Goal: Information Seeking & Learning: Check status

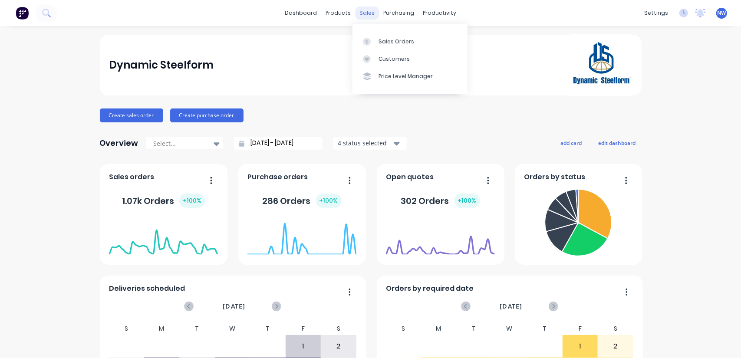
click at [361, 14] on div "sales" at bounding box center [367, 13] width 24 height 13
click at [386, 35] on link "Sales Orders" at bounding box center [410, 41] width 115 height 17
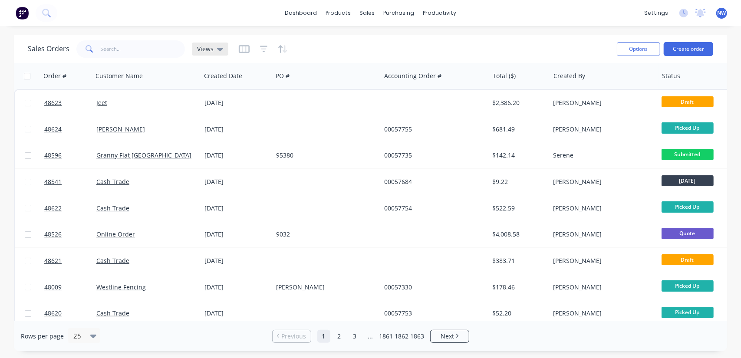
click at [215, 51] on div "Views" at bounding box center [210, 49] width 26 height 8
click at [242, 49] on icon "button" at bounding box center [244, 49] width 4 height 6
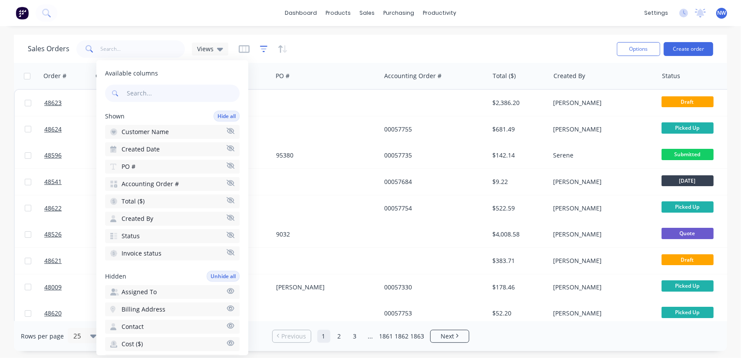
click at [263, 48] on icon "button" at bounding box center [264, 49] width 8 height 9
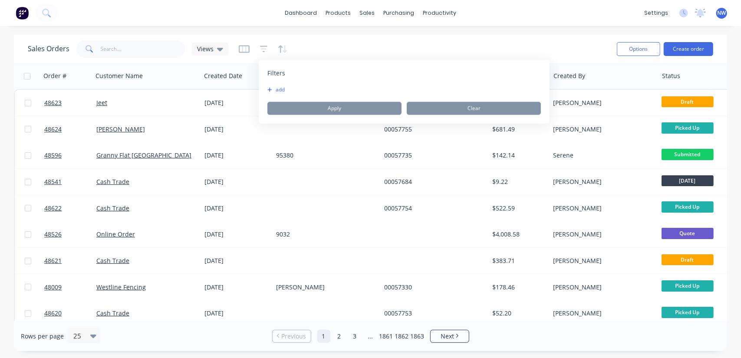
click at [269, 91] on icon "button" at bounding box center [269, 90] width 4 height 4
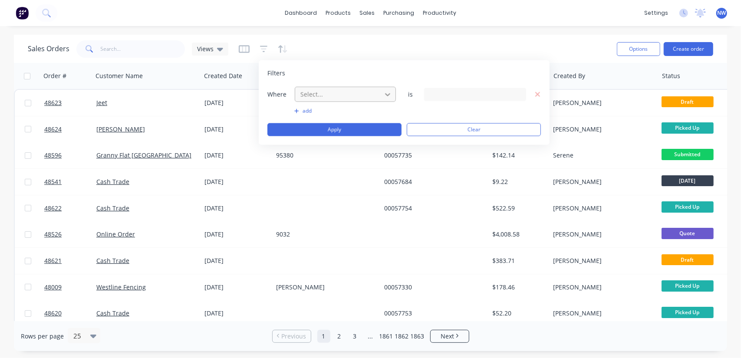
drag, startPoint x: 392, startPoint y: 92, endPoint x: 384, endPoint y: 93, distance: 7.9
click at [391, 92] on icon at bounding box center [387, 94] width 9 height 9
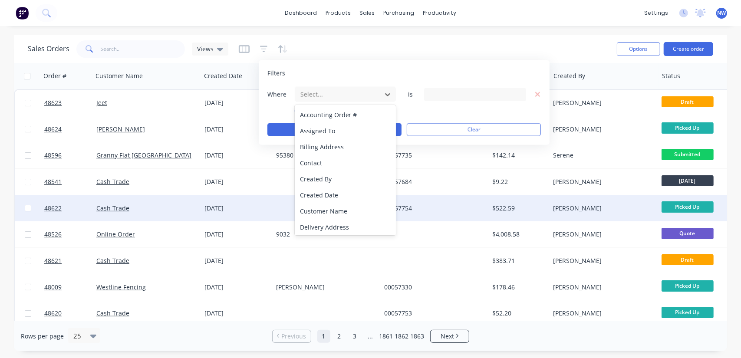
click at [321, 200] on div "Created Date" at bounding box center [346, 195] width 102 height 16
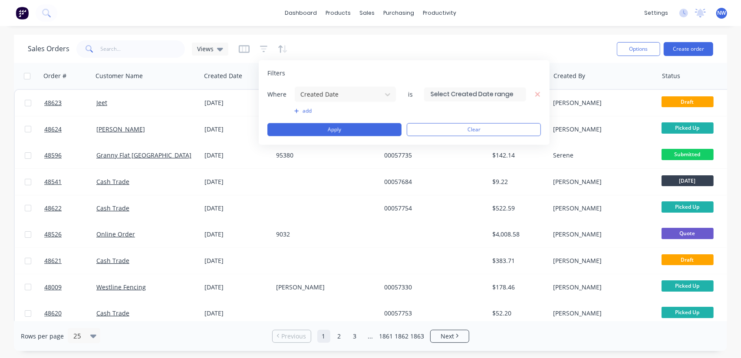
click at [501, 92] on input at bounding box center [475, 94] width 101 height 13
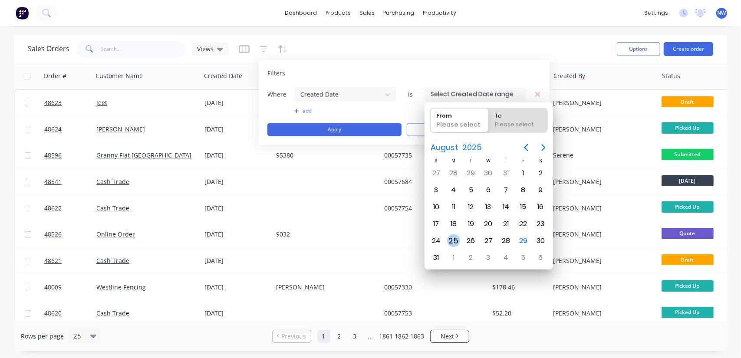
click at [451, 238] on div "25" at bounding box center [453, 240] width 13 height 13
type input "[DATE]"
radio input "false"
radio input "true"
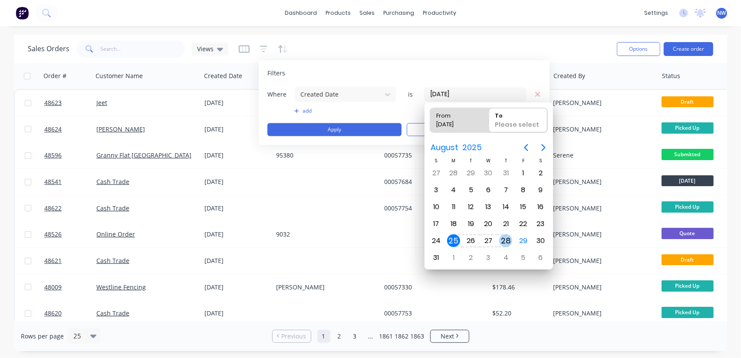
click at [508, 238] on div "28" at bounding box center [505, 240] width 13 height 13
type input "25/08/25 - 28/08/25"
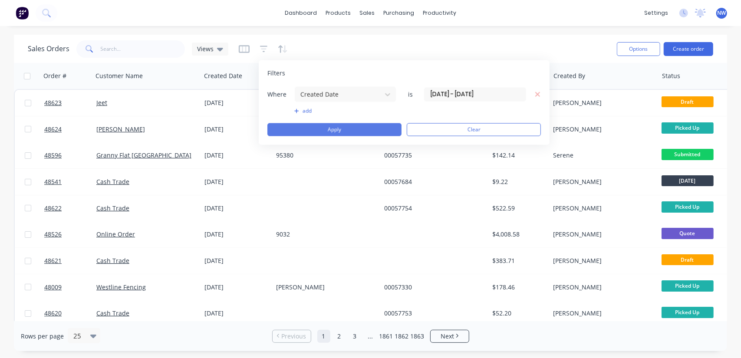
click at [366, 128] on button "Apply" at bounding box center [334, 129] width 134 height 13
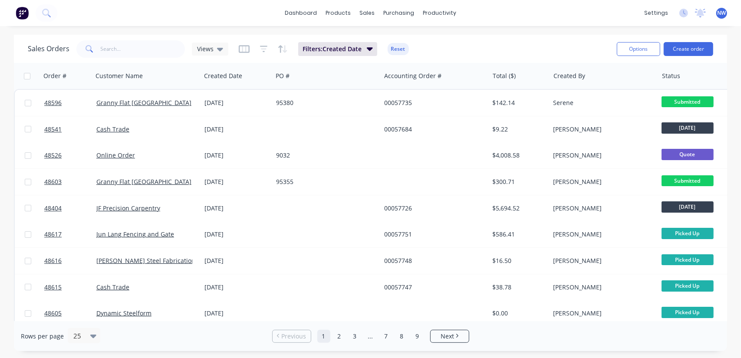
click at [674, 81] on div at bounding box center [700, 75] width 76 height 17
click at [634, 50] on button "Options" at bounding box center [638, 49] width 43 height 14
click at [589, 109] on div "Export" at bounding box center [613, 105] width 80 height 13
click at [115, 48] on input "text" at bounding box center [143, 48] width 85 height 17
type input "4651"
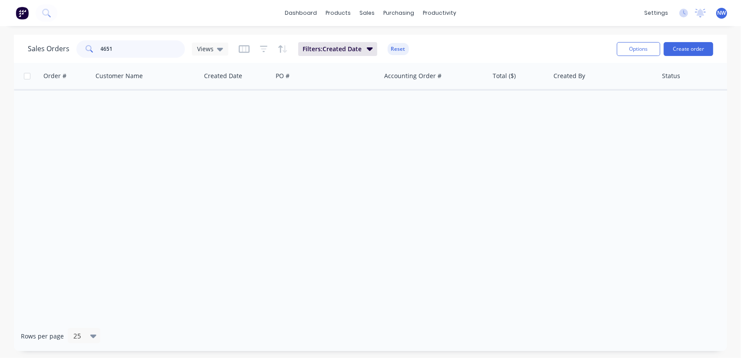
drag, startPoint x: 124, startPoint y: 45, endPoint x: 73, endPoint y: 50, distance: 51.5
click at [73, 50] on div "Sales Orders 4651 Views" at bounding box center [128, 48] width 201 height 17
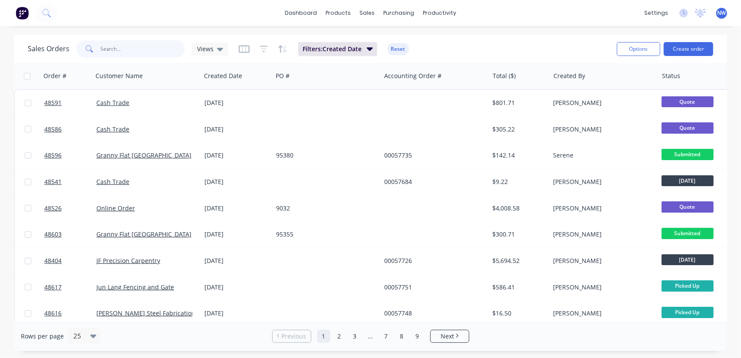
click at [133, 47] on input "text" at bounding box center [143, 48] width 85 height 17
type input "689"
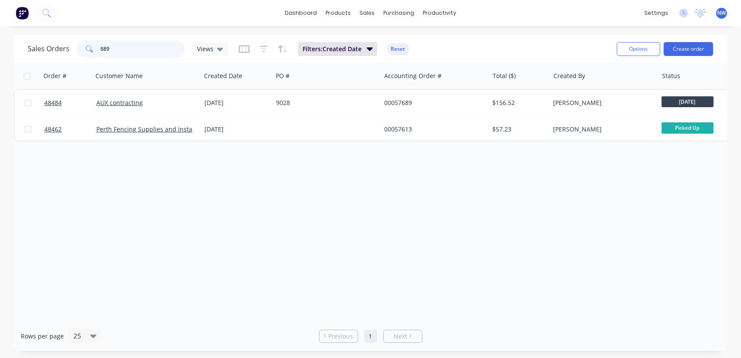
drag, startPoint x: 120, startPoint y: 46, endPoint x: 59, endPoint y: 43, distance: 61.8
click at [59, 43] on div "Sales Orders 689 Views" at bounding box center [128, 48] width 201 height 17
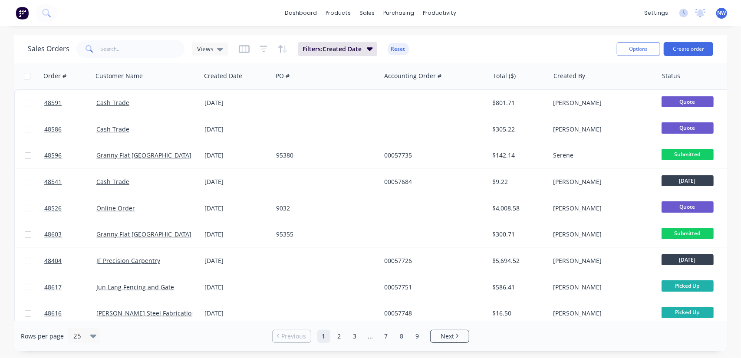
drag, startPoint x: 282, startPoint y: 50, endPoint x: 277, endPoint y: 54, distance: 6.5
click at [281, 52] on icon "button" at bounding box center [283, 49] width 10 height 9
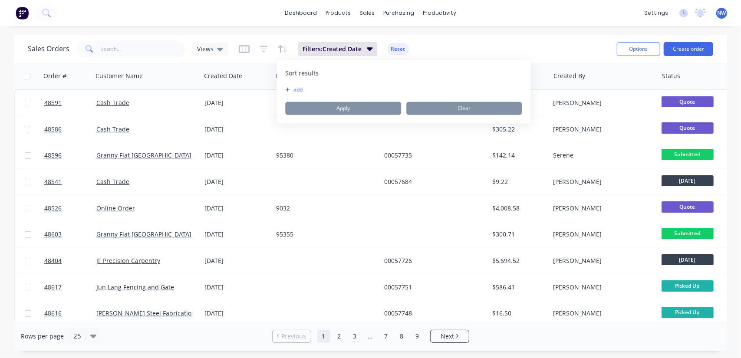
click at [291, 91] on button "add" at bounding box center [290, 89] width 11 height 7
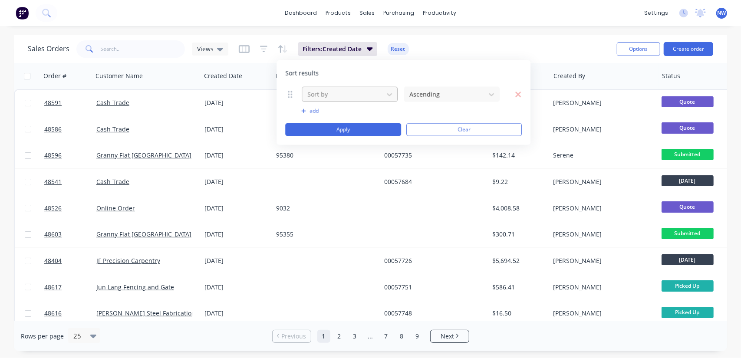
click at [360, 91] on div at bounding box center [343, 94] width 73 height 11
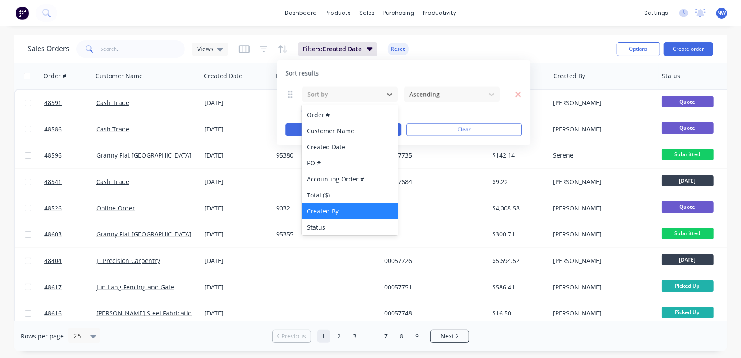
click at [343, 208] on div "Created By" at bounding box center [350, 211] width 96 height 16
click at [386, 94] on icon at bounding box center [389, 94] width 9 height 9
click at [327, 148] on div "Created Date" at bounding box center [350, 147] width 96 height 16
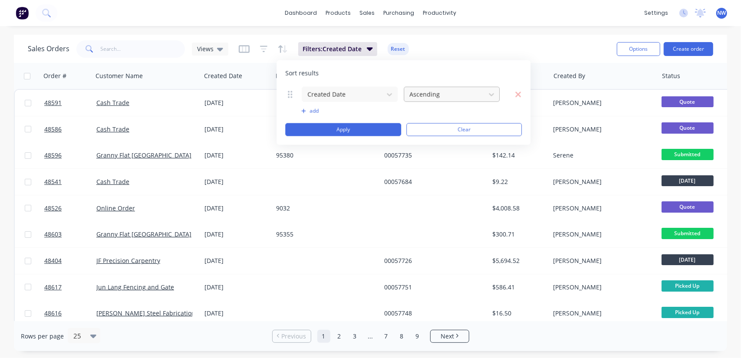
click at [454, 92] on div at bounding box center [445, 94] width 73 height 11
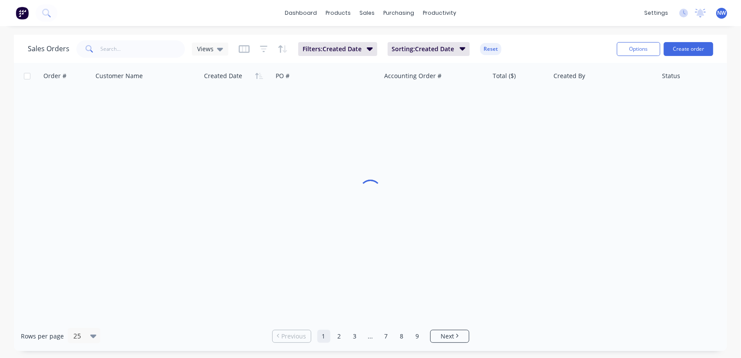
click at [488, 53] on div "Sales Orders Views Filters: Created Date Sorting: Created Date Reset" at bounding box center [319, 48] width 582 height 21
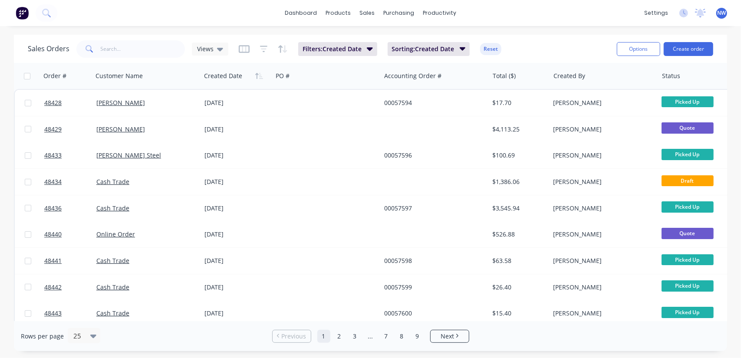
click at [498, 51] on button "Reset" at bounding box center [490, 49] width 21 height 12
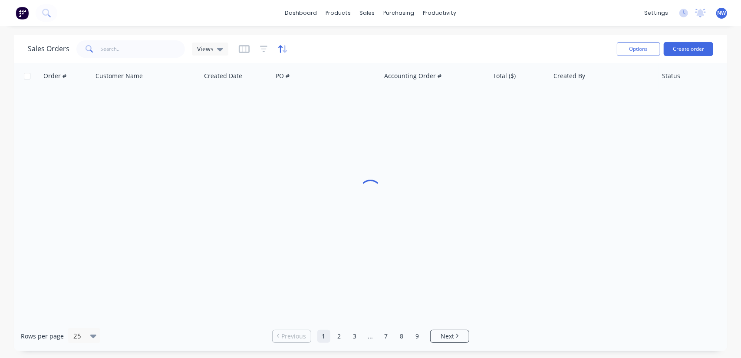
click at [281, 52] on icon "button" at bounding box center [283, 49] width 10 height 9
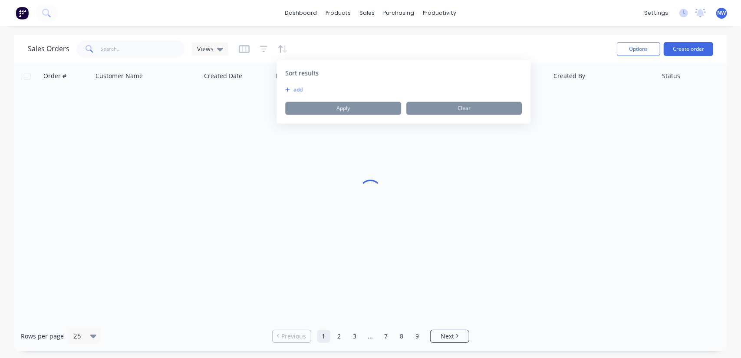
click at [287, 89] on icon "button" at bounding box center [288, 90] width 4 height 4
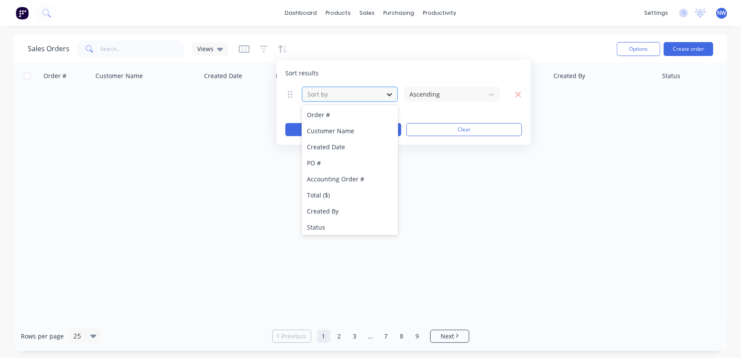
click at [383, 93] on div at bounding box center [390, 94] width 16 height 16
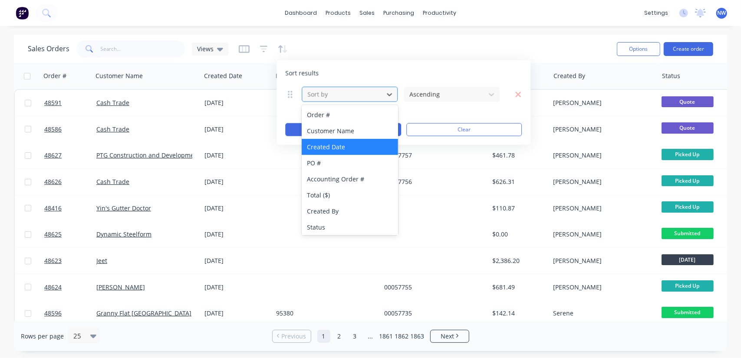
click at [342, 144] on div "Created Date" at bounding box center [350, 147] width 96 height 16
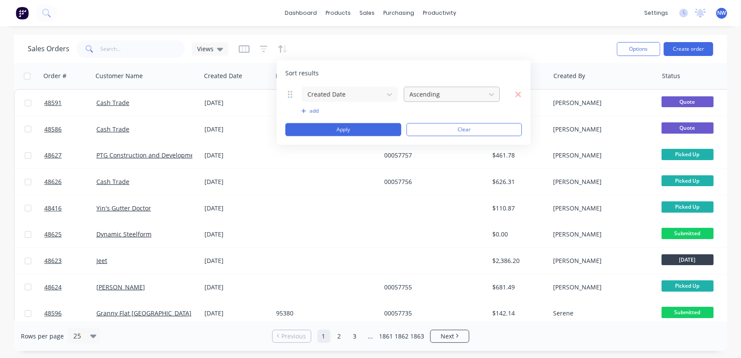
click at [469, 96] on div at bounding box center [445, 94] width 73 height 11
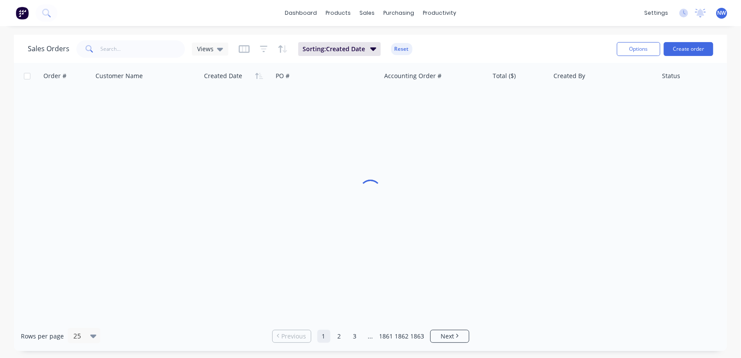
click at [481, 42] on div "Sales Orders Views Sorting: Created Date Reset" at bounding box center [319, 48] width 582 height 21
click at [403, 51] on button "Reset" at bounding box center [401, 49] width 21 height 12
click at [264, 49] on icon "button" at bounding box center [264, 48] width 6 height 1
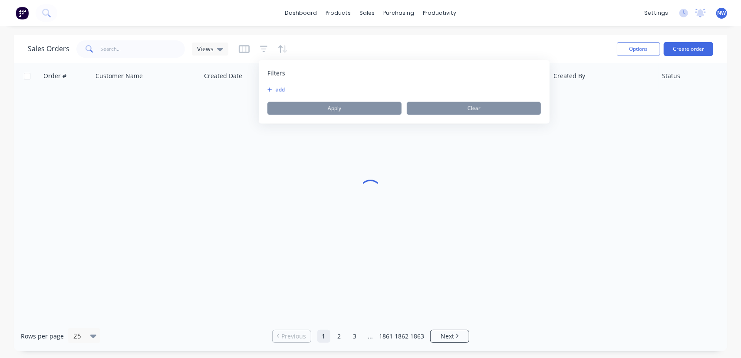
click at [272, 92] on button "add" at bounding box center [278, 89] width 22 height 7
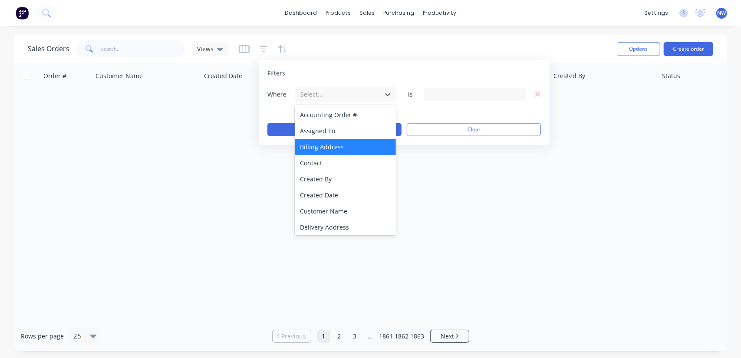
drag, startPoint x: 385, startPoint y: 94, endPoint x: 333, endPoint y: 149, distance: 75.9
click at [385, 95] on icon at bounding box center [387, 94] width 9 height 9
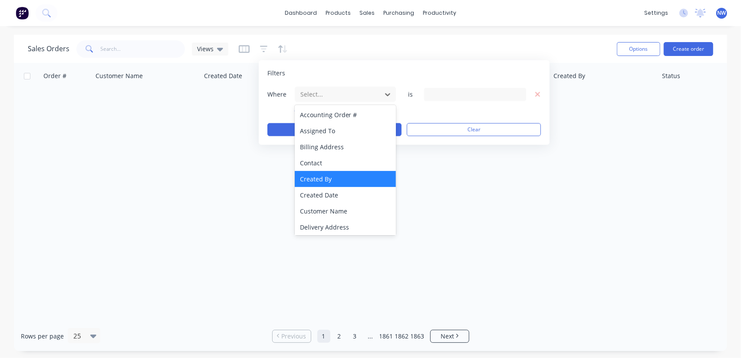
click at [316, 181] on div "Created By" at bounding box center [346, 179] width 102 height 16
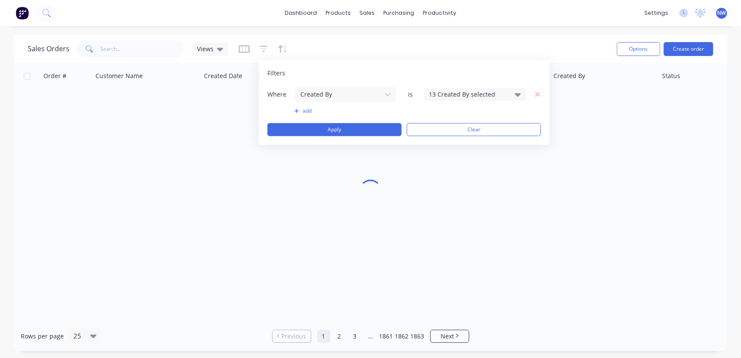
click at [516, 94] on icon at bounding box center [518, 94] width 6 height 3
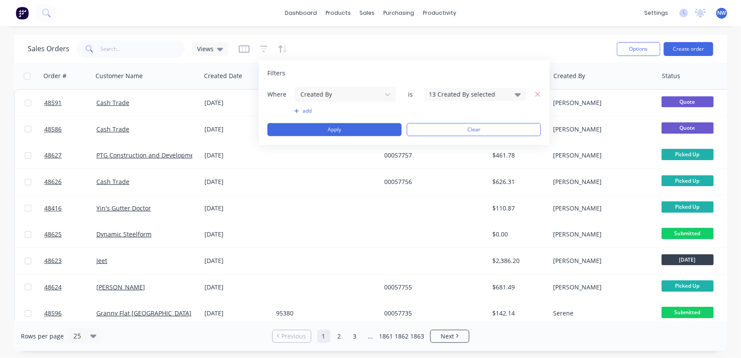
click at [485, 67] on div "Filters Where Created By is 13 Created By selected add Apply Clear" at bounding box center [404, 102] width 291 height 85
click at [519, 95] on icon at bounding box center [518, 94] width 6 height 3
drag, startPoint x: 435, startPoint y: 62, endPoint x: 366, endPoint y: 78, distance: 70.4
click at [433, 63] on div "Filters Where Created By is 13 Created By selected add Apply Clear" at bounding box center [404, 102] width 291 height 85
click at [389, 90] on icon at bounding box center [387, 94] width 9 height 9
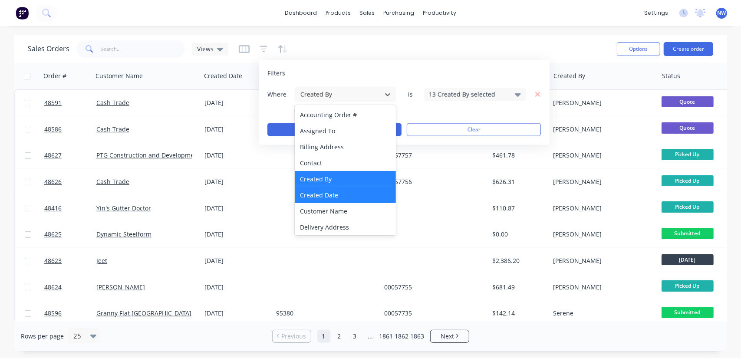
click at [325, 197] on div "Created Date" at bounding box center [346, 195] width 102 height 16
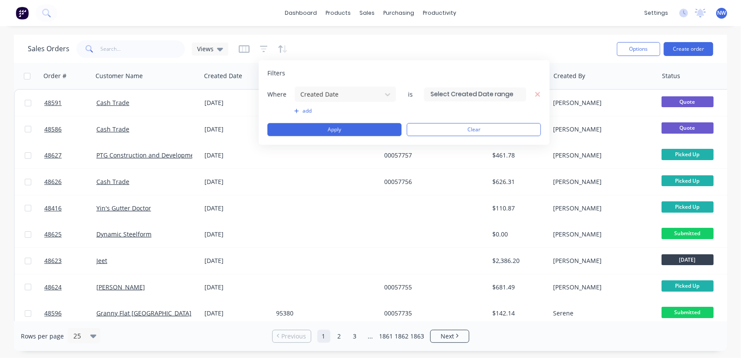
click at [508, 92] on input at bounding box center [475, 94] width 101 height 13
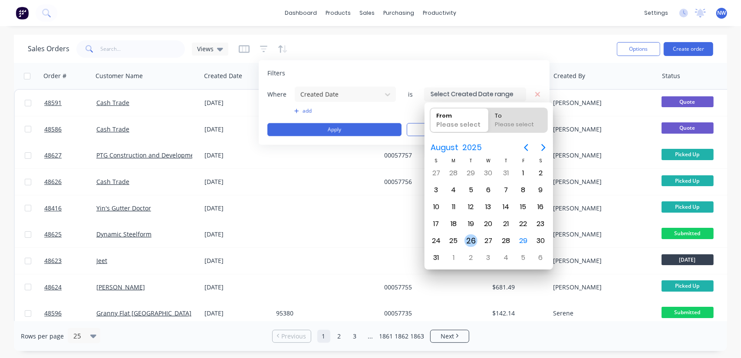
click at [474, 238] on div "26" at bounding box center [471, 240] width 13 height 13
type input "26/08/25"
radio input "false"
radio input "true"
click at [469, 238] on div "26" at bounding box center [471, 240] width 13 height 13
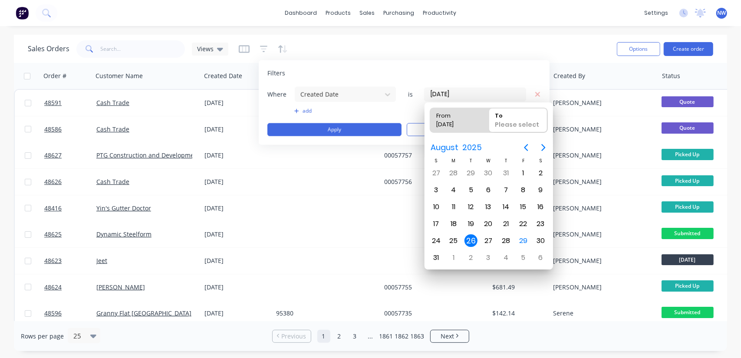
type input "26/08/25 - 26/08/25"
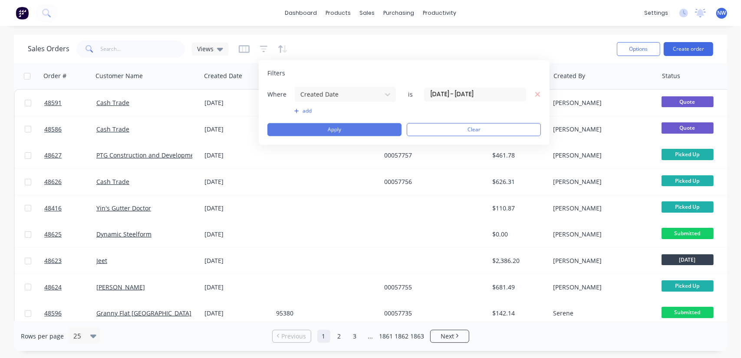
click at [301, 129] on button "Apply" at bounding box center [334, 129] width 134 height 13
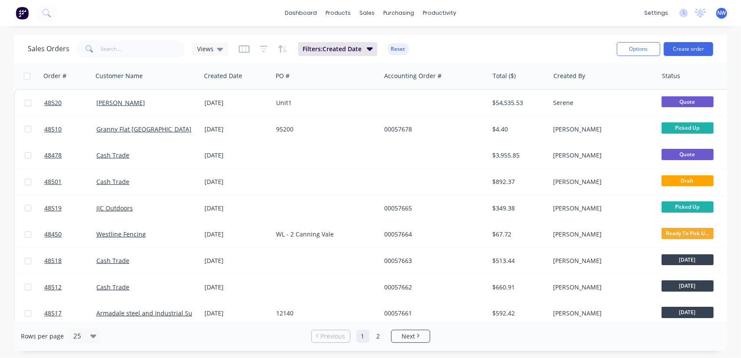
click at [583, 44] on div "Sales Orders Views Filters: Created Date Reset" at bounding box center [319, 48] width 582 height 21
click at [138, 45] on input "text" at bounding box center [143, 48] width 85 height 17
type input "689"
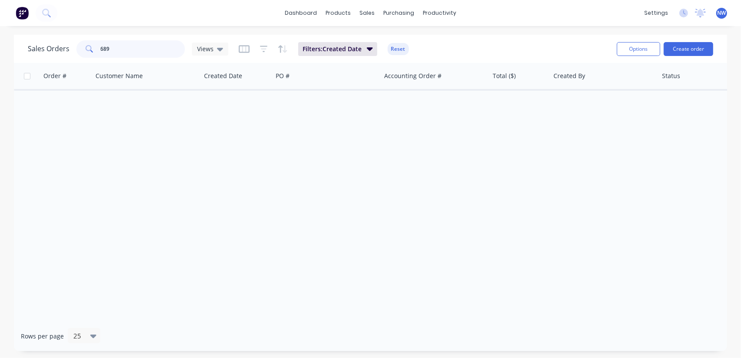
drag, startPoint x: 123, startPoint y: 48, endPoint x: 82, endPoint y: 46, distance: 41.7
click at [82, 46] on div "689" at bounding box center [130, 48] width 109 height 17
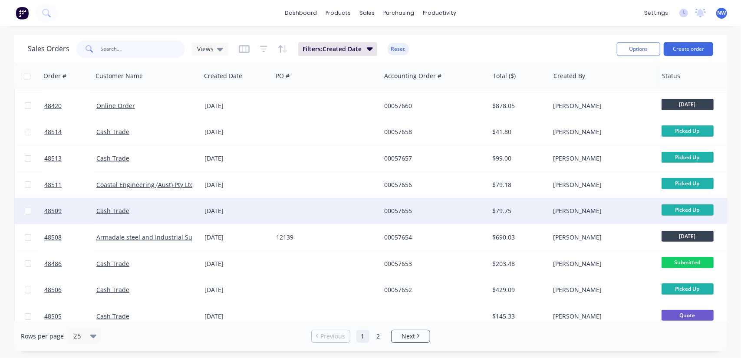
scroll to position [430, 0]
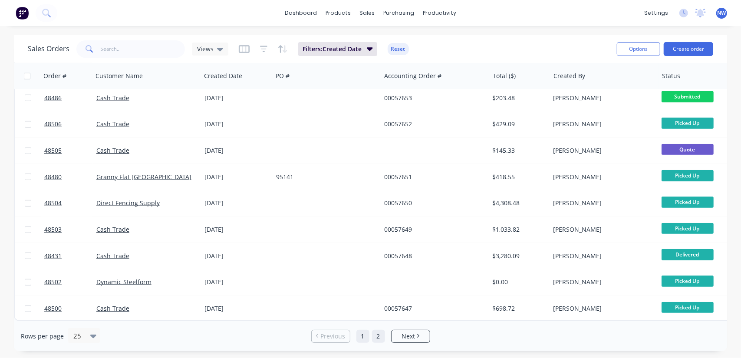
click at [379, 335] on link "2" at bounding box center [378, 336] width 13 height 13
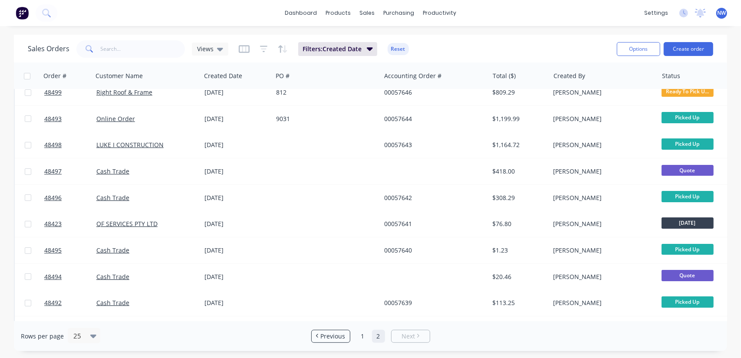
scroll to position [0, 0]
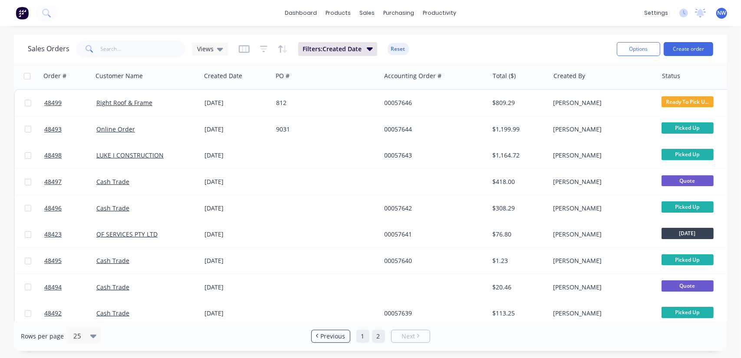
click at [364, 335] on link "1" at bounding box center [363, 336] width 13 height 13
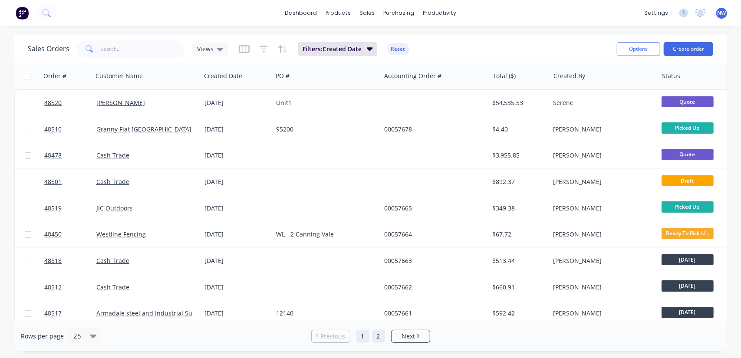
click at [373, 335] on link "2" at bounding box center [378, 336] width 13 height 13
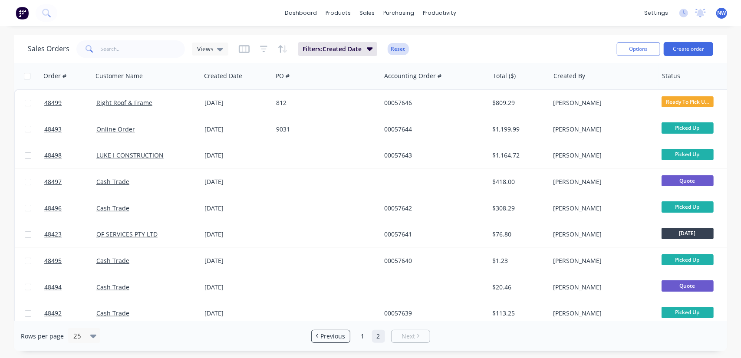
click at [395, 48] on button "Reset" at bounding box center [398, 49] width 21 height 12
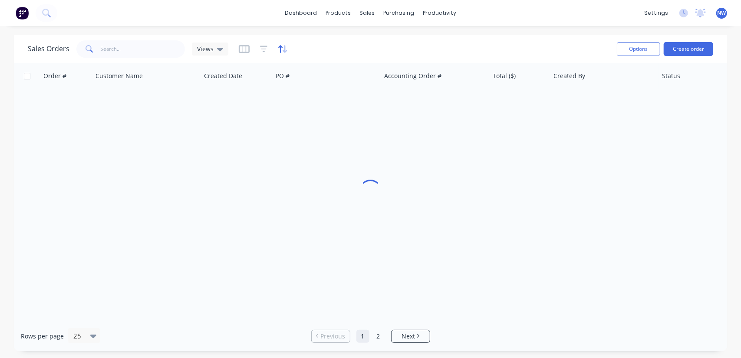
click at [282, 48] on icon "button" at bounding box center [283, 49] width 10 height 9
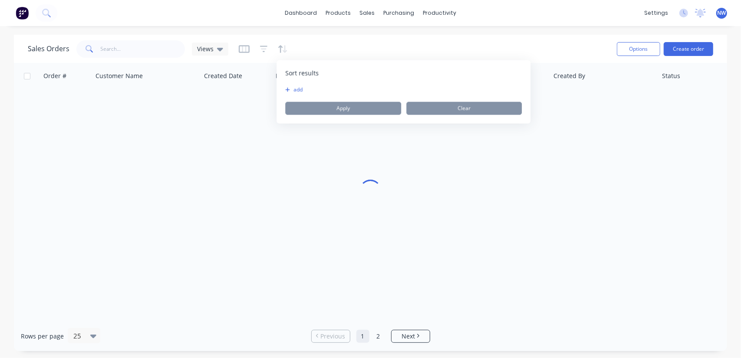
click at [287, 89] on icon "button" at bounding box center [287, 89] width 5 height 5
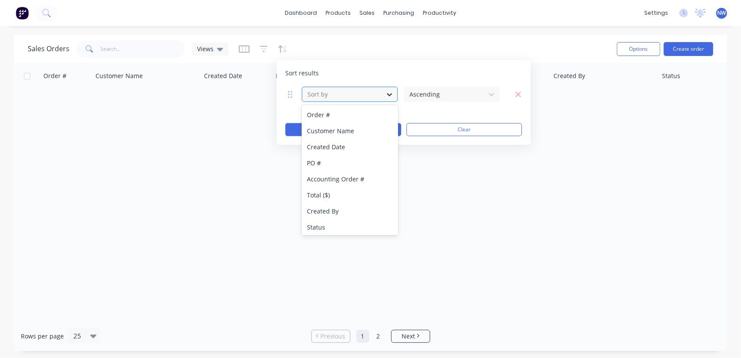
click at [386, 96] on icon at bounding box center [389, 94] width 9 height 9
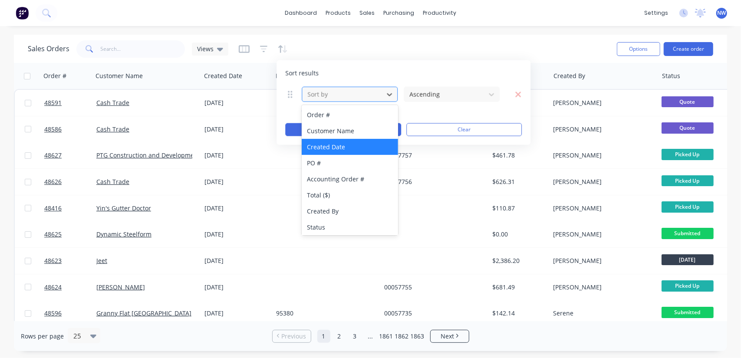
click at [352, 154] on div "Created Date" at bounding box center [350, 147] width 96 height 16
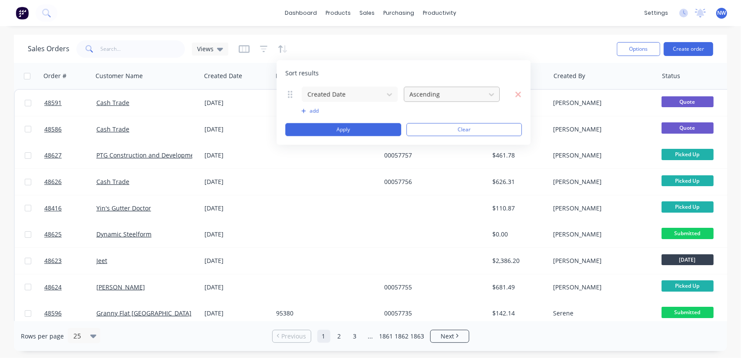
click at [460, 89] on div at bounding box center [445, 94] width 73 height 11
click at [491, 95] on icon at bounding box center [491, 94] width 5 height 3
click at [491, 94] on icon at bounding box center [491, 94] width 5 height 3
click at [492, 94] on icon at bounding box center [491, 94] width 9 height 9
click at [260, 51] on icon "button" at bounding box center [264, 49] width 8 height 9
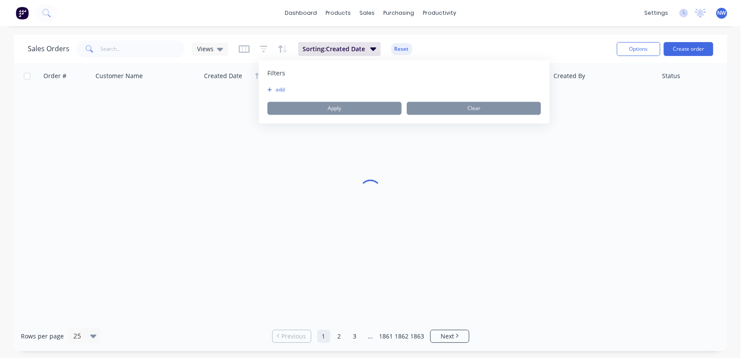
click at [273, 89] on button "add" at bounding box center [278, 89] width 22 height 7
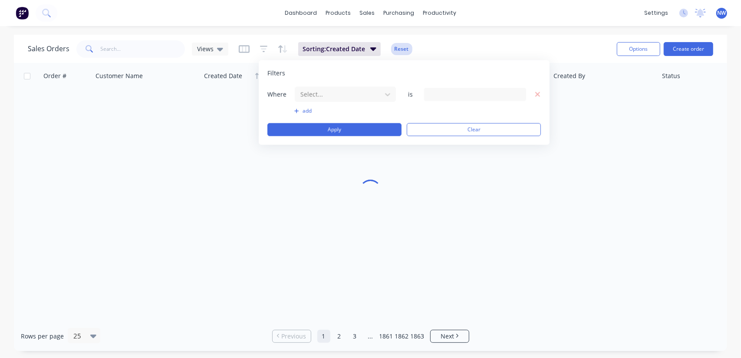
click at [403, 50] on button "Reset" at bounding box center [401, 49] width 21 height 12
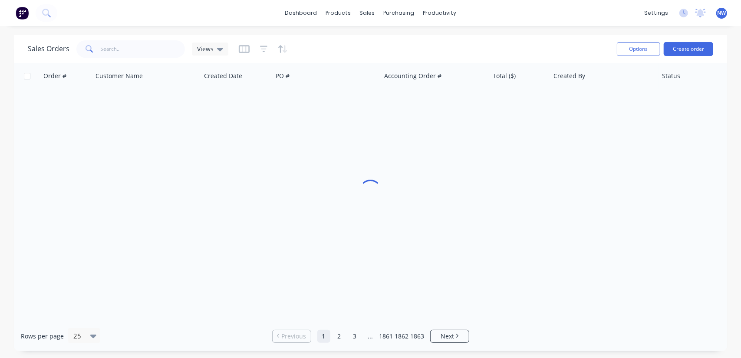
click at [255, 47] on div at bounding box center [263, 49] width 49 height 14
click at [270, 47] on div at bounding box center [263, 49] width 49 height 14
click at [261, 46] on icon "button" at bounding box center [264, 49] width 8 height 7
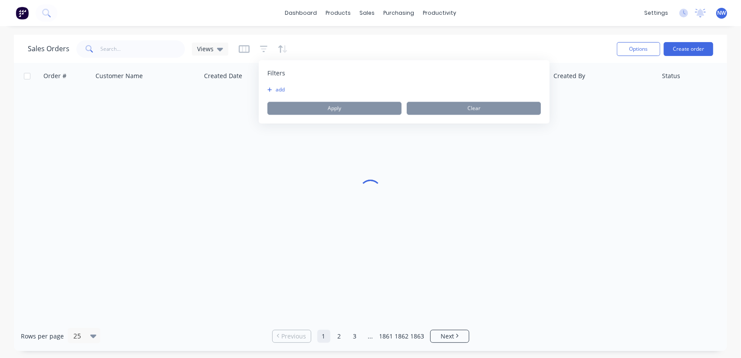
click at [274, 86] on button "add" at bounding box center [278, 89] width 22 height 7
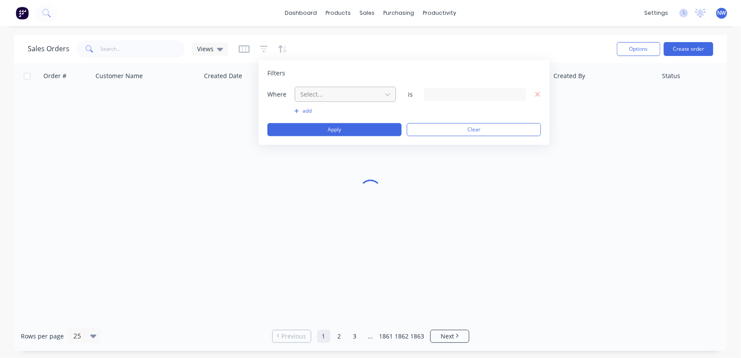
click at [371, 99] on div at bounding box center [339, 94] width 78 height 11
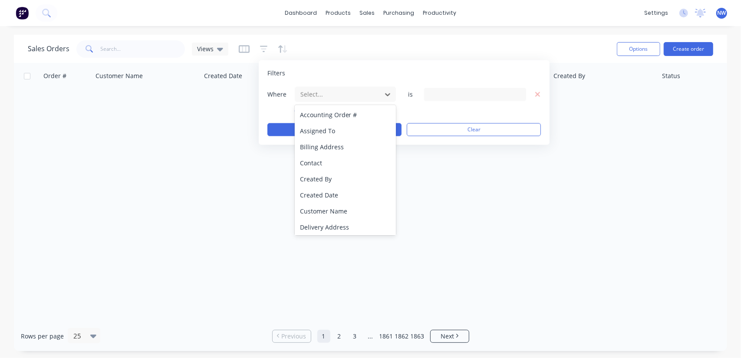
drag, startPoint x: 328, startPoint y: 196, endPoint x: 340, endPoint y: 189, distance: 13.4
click at [328, 196] on div "Created Date" at bounding box center [346, 195] width 102 height 16
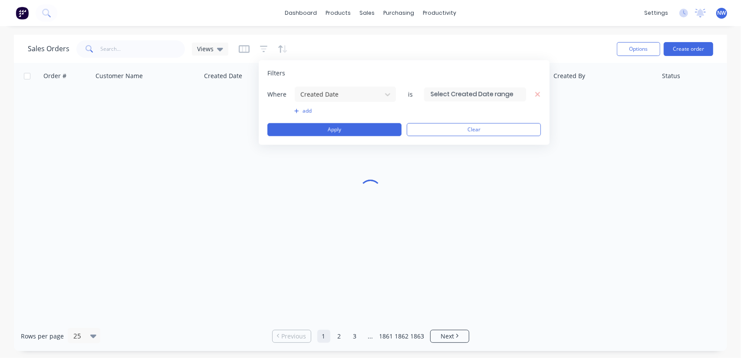
click at [499, 96] on input at bounding box center [475, 94] width 101 height 13
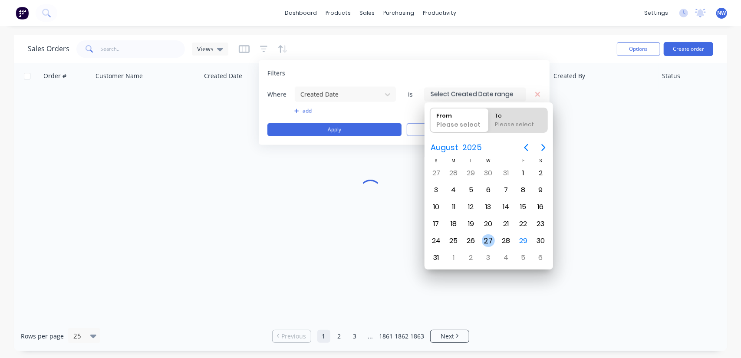
click at [485, 241] on div "27" at bounding box center [488, 240] width 13 height 13
type input "27/08/25"
radio input "false"
radio input "true"
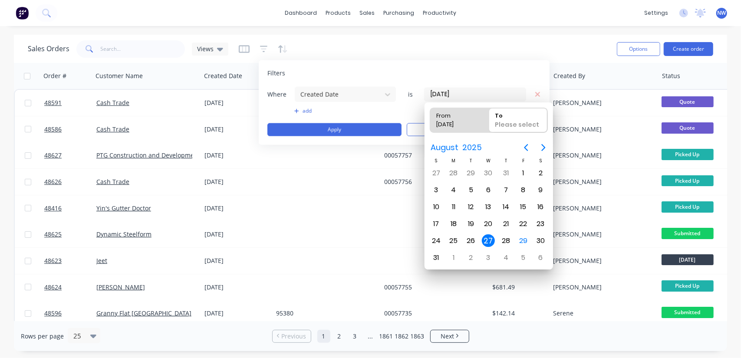
click at [490, 238] on div "27" at bounding box center [488, 240] width 13 height 13
type input "27/08/25 - 27/08/25"
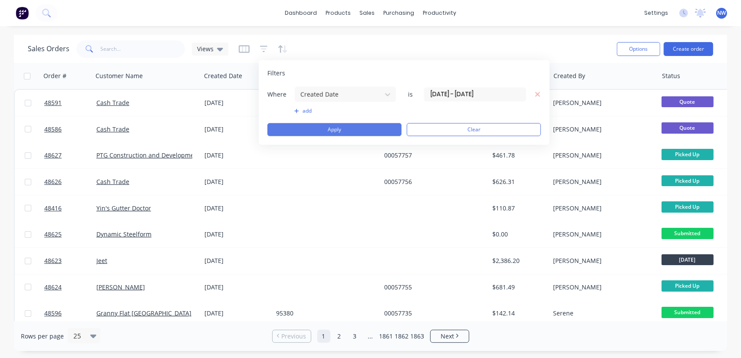
click at [346, 125] on button "Apply" at bounding box center [334, 129] width 134 height 13
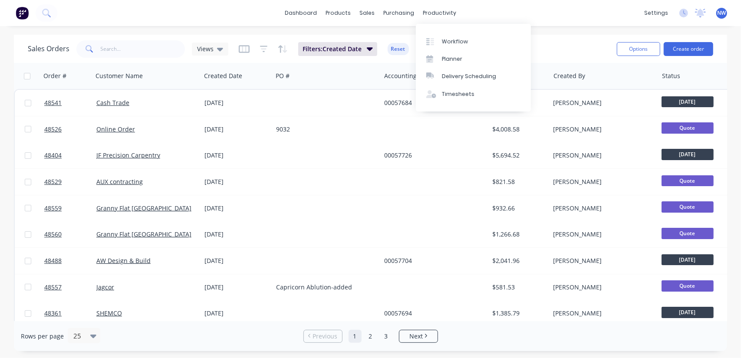
click at [564, 43] on div "Sales Orders Views Filters: Created Date Reset" at bounding box center [319, 48] width 582 height 21
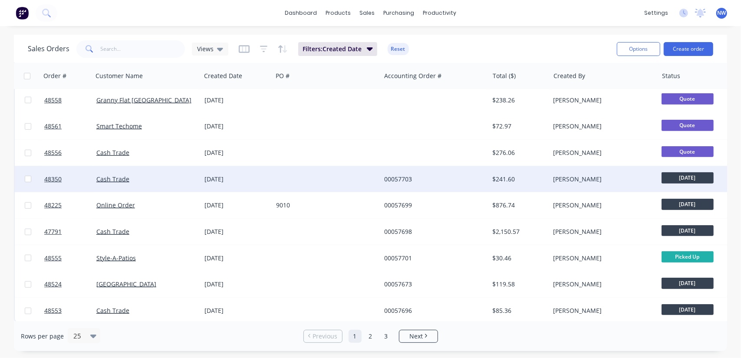
scroll to position [430, 0]
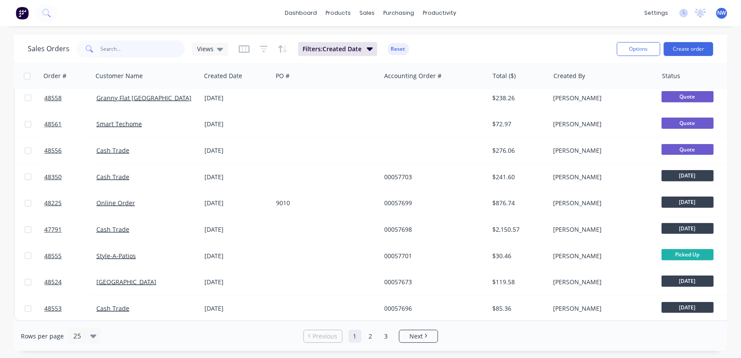
click at [113, 45] on input "text" at bounding box center [143, 48] width 85 height 17
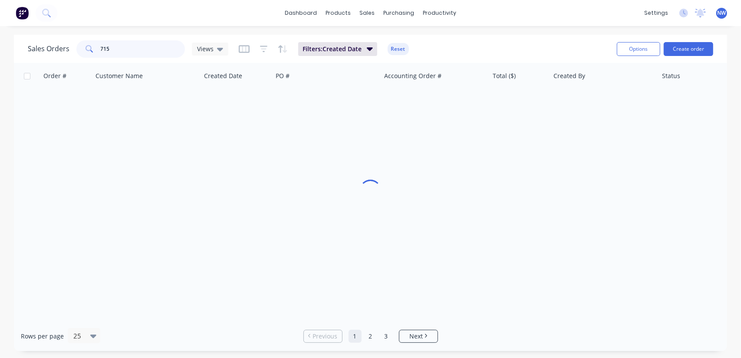
scroll to position [0, 0]
type input "71.5"
click at [398, 48] on button "Reset" at bounding box center [398, 49] width 21 height 12
drag, startPoint x: 122, startPoint y: 52, endPoint x: 77, endPoint y: 51, distance: 44.7
click at [77, 51] on div "71.5" at bounding box center [130, 48] width 109 height 17
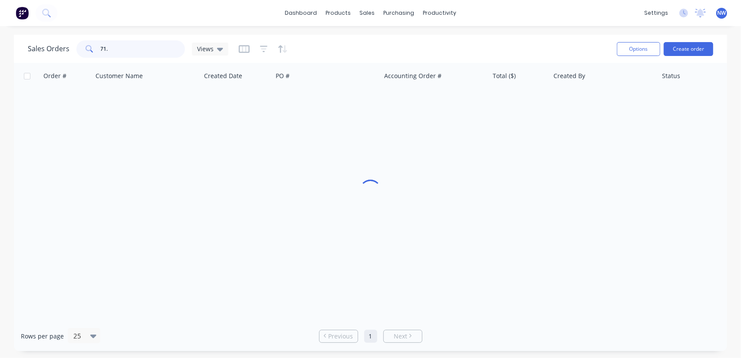
type input "71.5"
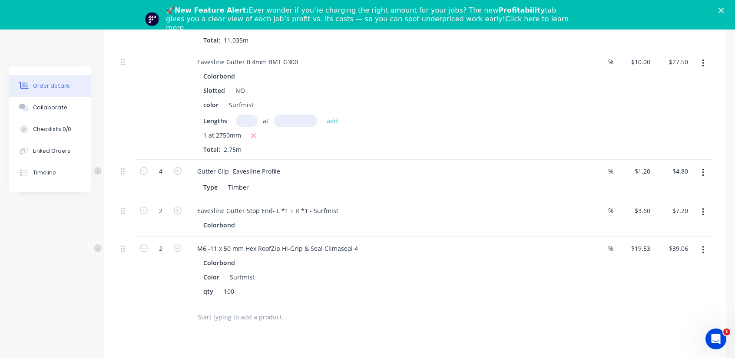
scroll to position [1005, 0]
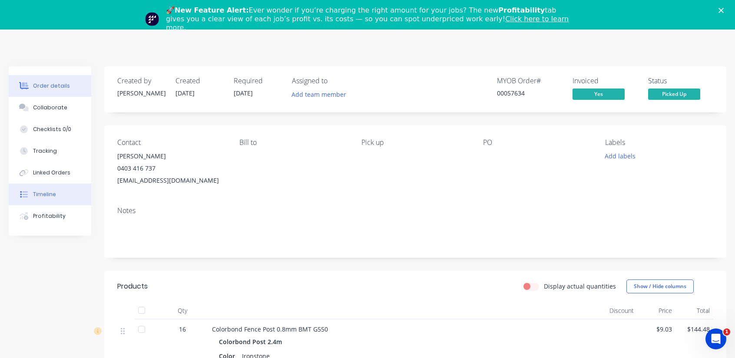
click at [50, 195] on div "Timeline" at bounding box center [44, 195] width 23 height 8
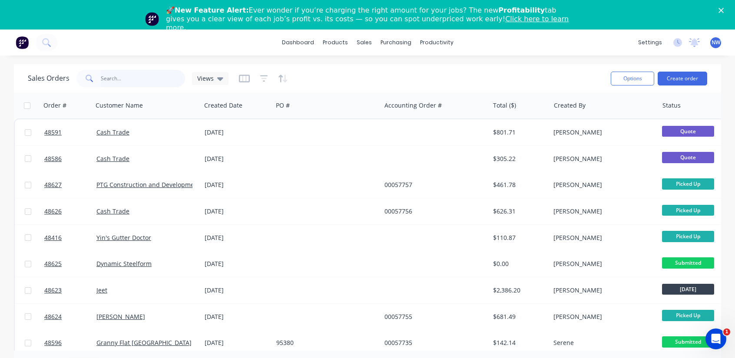
click at [134, 79] on input "text" at bounding box center [143, 78] width 85 height 17
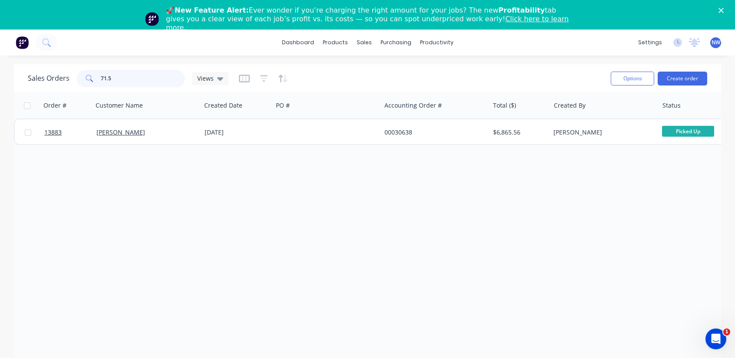
click at [33, 68] on div "Sales Orders 71.5 Views" at bounding box center [316, 78] width 576 height 21
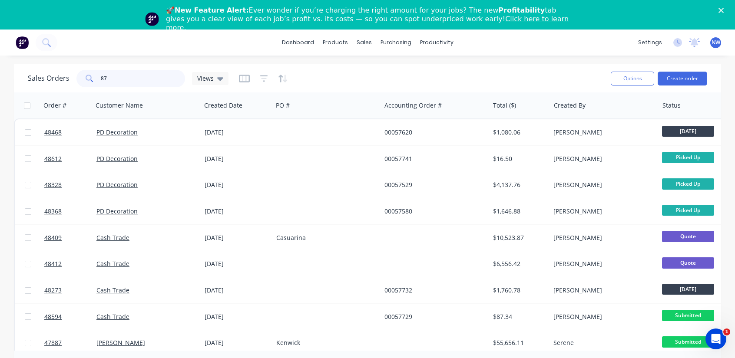
click at [138, 75] on input "87" at bounding box center [143, 78] width 85 height 17
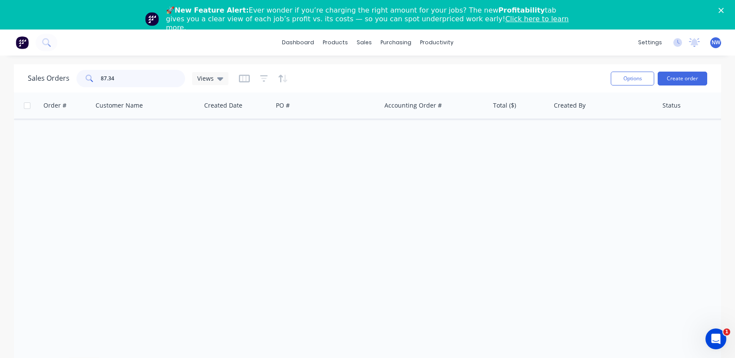
drag, startPoint x: 76, startPoint y: 74, endPoint x: 41, endPoint y: 77, distance: 34.4
click at [41, 77] on div "Sales Orders 87.34 Views" at bounding box center [128, 78] width 201 height 17
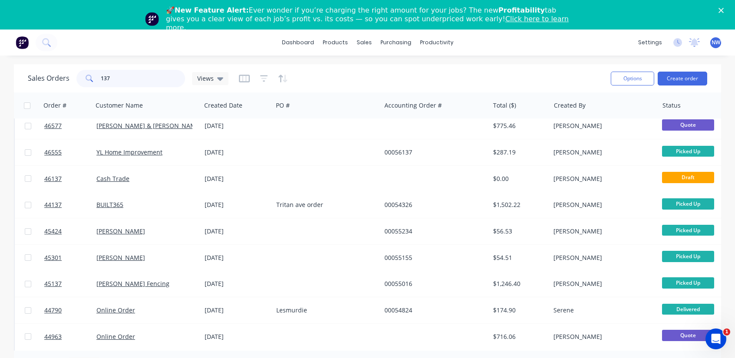
scroll to position [391, 0]
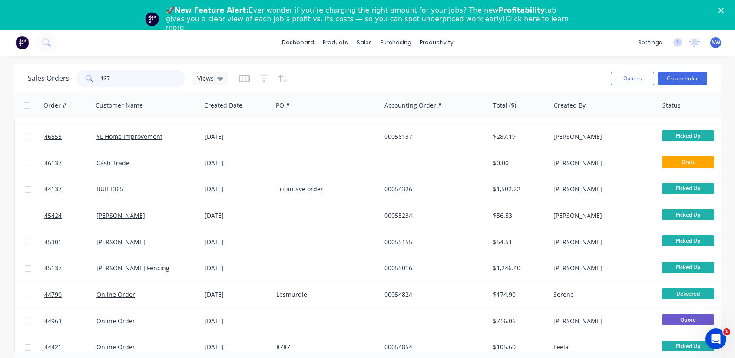
click at [125, 75] on input "137" at bounding box center [143, 78] width 85 height 17
type input "1"
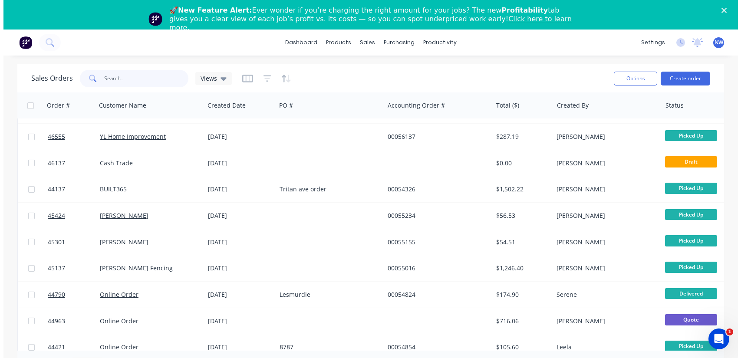
scroll to position [4, 0]
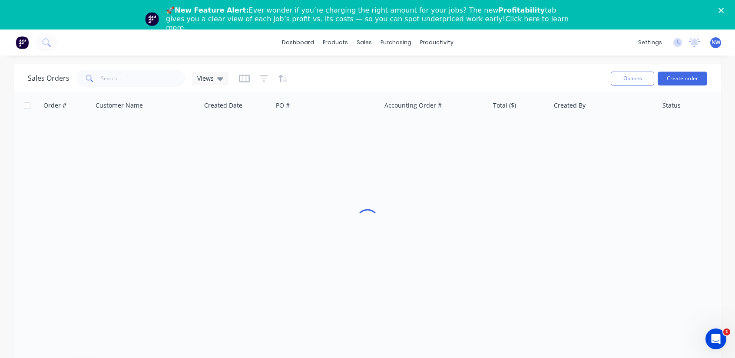
click at [727, 11] on div "Close" at bounding box center [722, 10] width 9 height 5
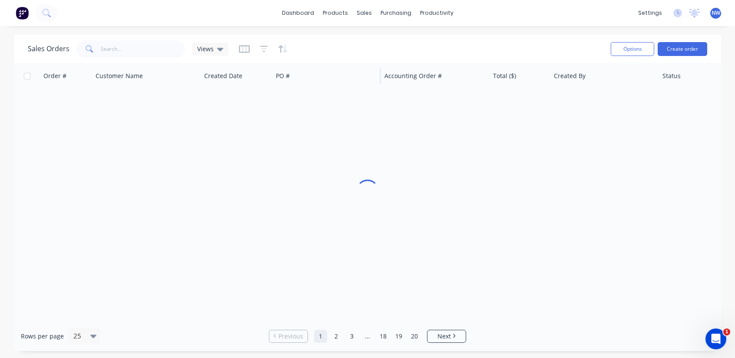
scroll to position [0, 0]
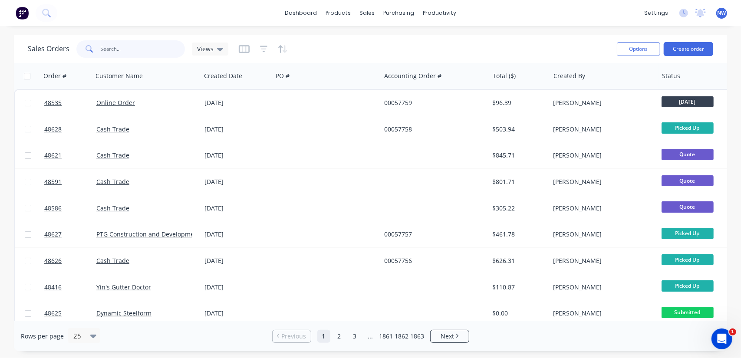
click at [121, 47] on input "text" at bounding box center [143, 48] width 85 height 17
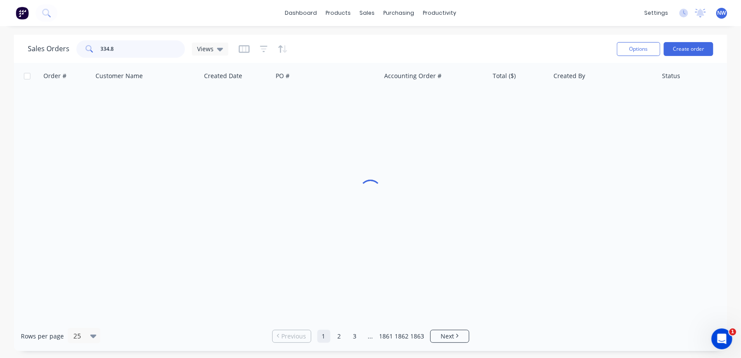
type input "334.8"
click at [53, 52] on h1 "Sales Orders" at bounding box center [49, 49] width 42 height 8
click at [23, 14] on img at bounding box center [22, 13] width 13 height 13
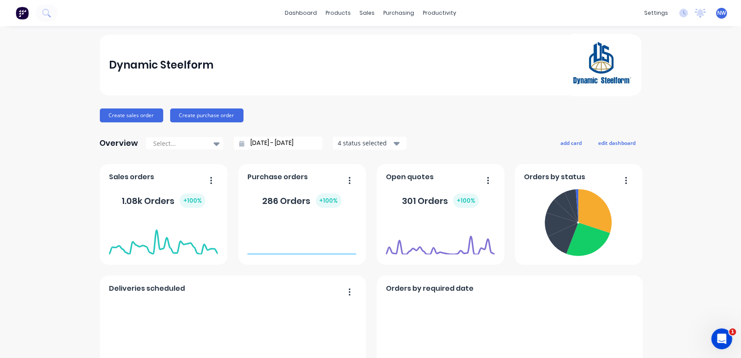
click at [362, 13] on div "sales" at bounding box center [367, 13] width 24 height 13
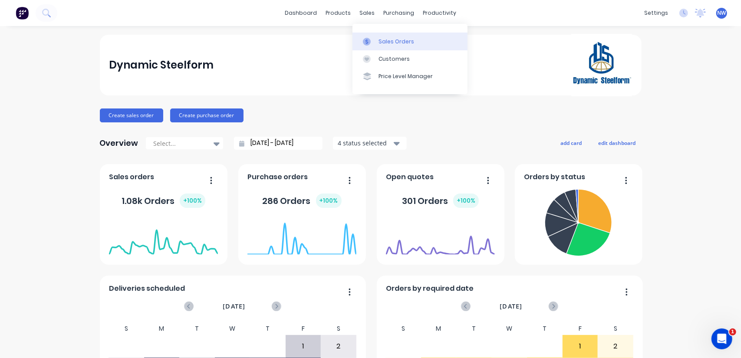
click at [386, 46] on link "Sales Orders" at bounding box center [410, 41] width 115 height 17
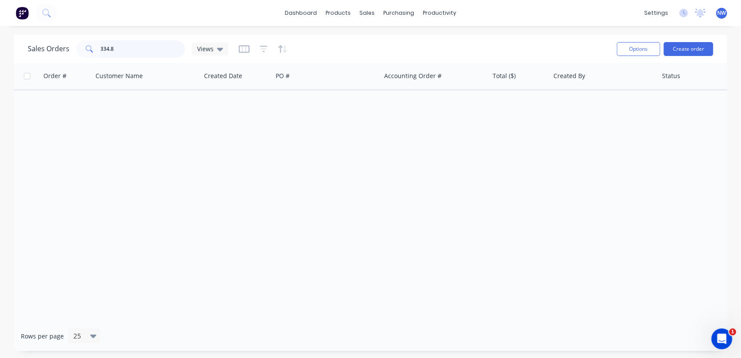
drag, startPoint x: 118, startPoint y: 51, endPoint x: 79, endPoint y: 50, distance: 39.1
click at [80, 51] on div "334.8" at bounding box center [130, 48] width 109 height 17
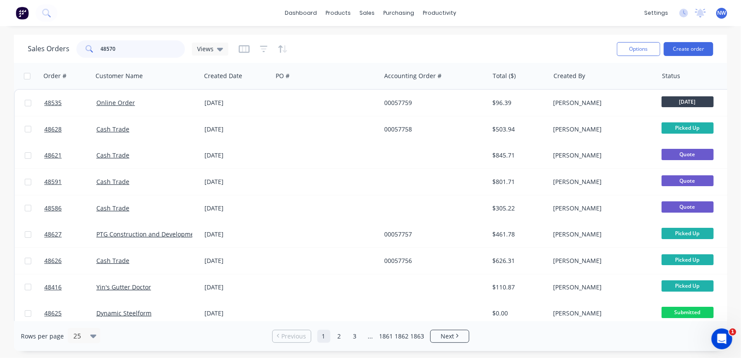
type input "48570"
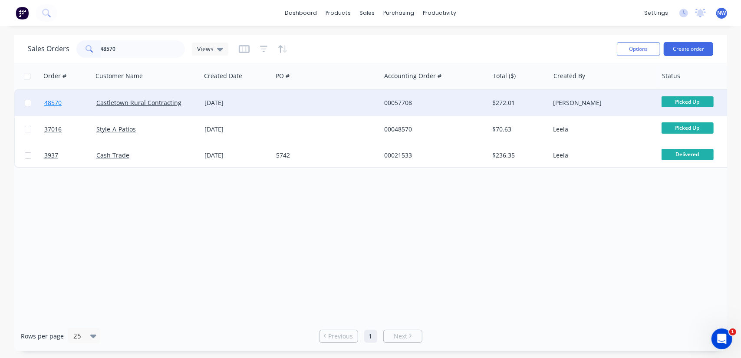
click at [52, 102] on span "48570" at bounding box center [52, 103] width 17 height 9
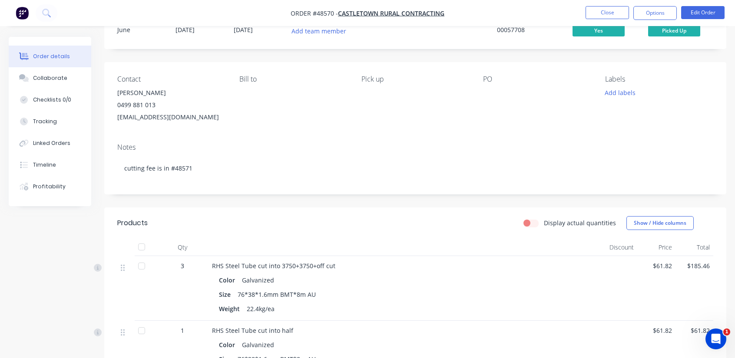
scroll to position [23, 0]
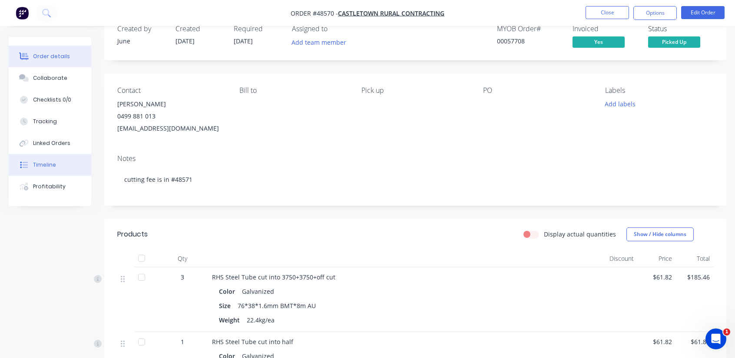
click at [48, 161] on button "Timeline" at bounding box center [50, 165] width 83 height 22
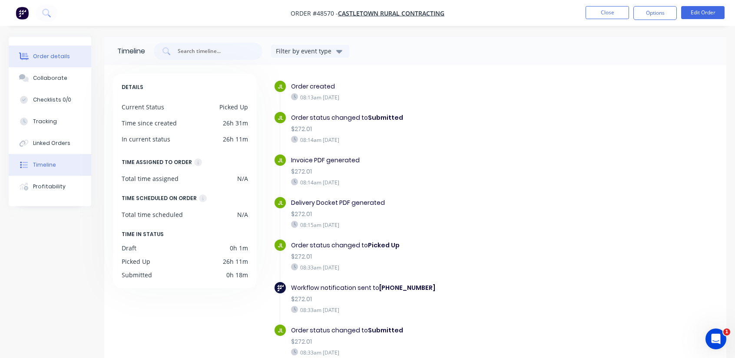
click at [51, 54] on div "Order details" at bounding box center [51, 57] width 37 height 8
click at [612, 13] on button "Close" at bounding box center [606, 12] width 43 height 13
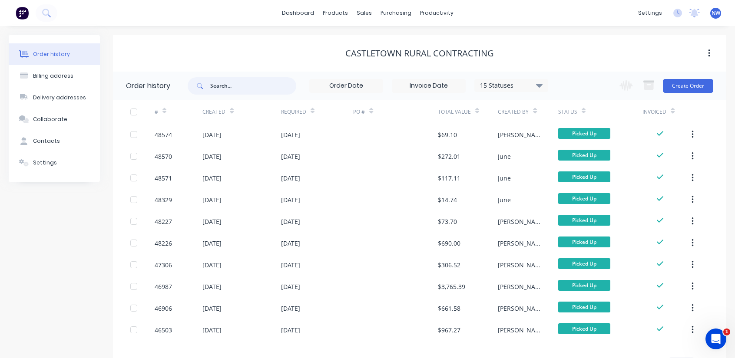
click at [269, 80] on input "text" at bounding box center [253, 85] width 86 height 17
type input "334.8"
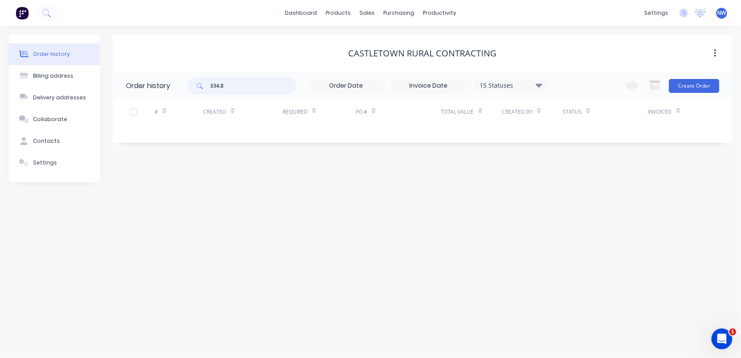
drag, startPoint x: 235, startPoint y: 86, endPoint x: 197, endPoint y: 84, distance: 38.7
click at [197, 84] on div "334.8" at bounding box center [242, 85] width 109 height 17
type input "485.7"
drag, startPoint x: 234, startPoint y: 82, endPoint x: 205, endPoint y: 86, distance: 29.4
click at [205, 86] on div "485.7" at bounding box center [242, 85] width 109 height 17
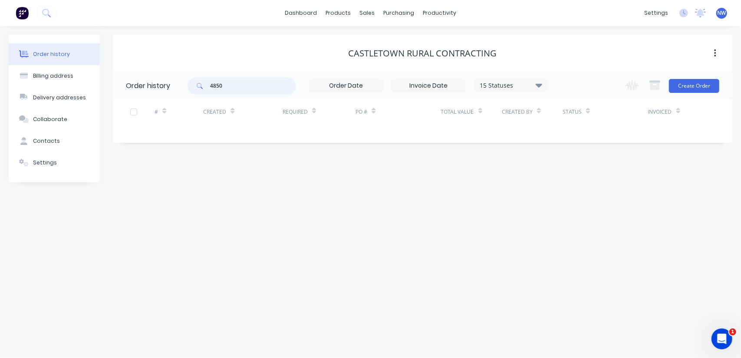
type input "48507"
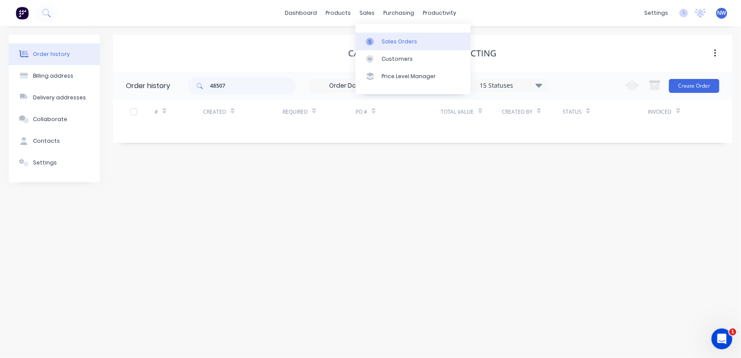
click at [383, 36] on link "Sales Orders" at bounding box center [413, 41] width 115 height 17
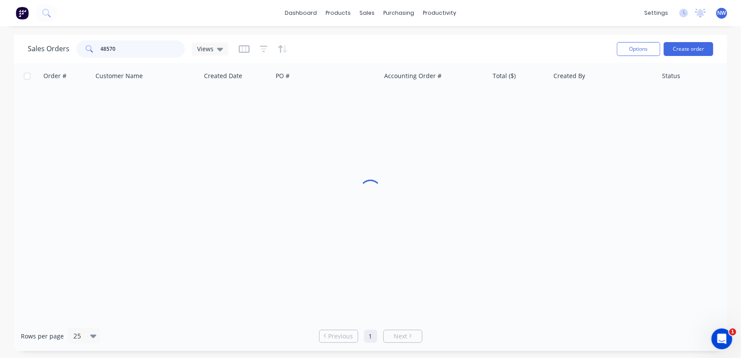
click at [123, 46] on input "48570" at bounding box center [143, 48] width 85 height 17
type input "48507"
click at [138, 53] on input "text" at bounding box center [143, 48] width 85 height 17
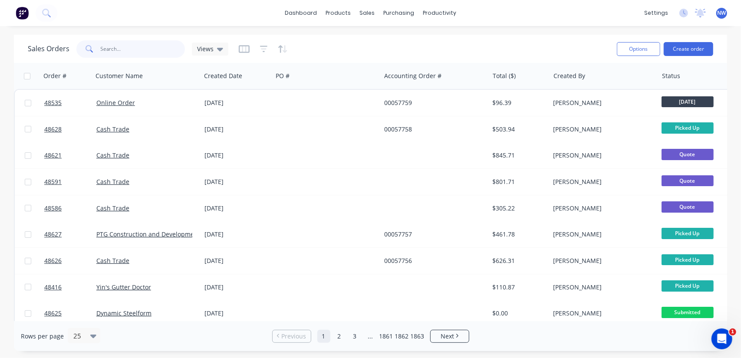
click at [157, 50] on input "text" at bounding box center [143, 48] width 85 height 17
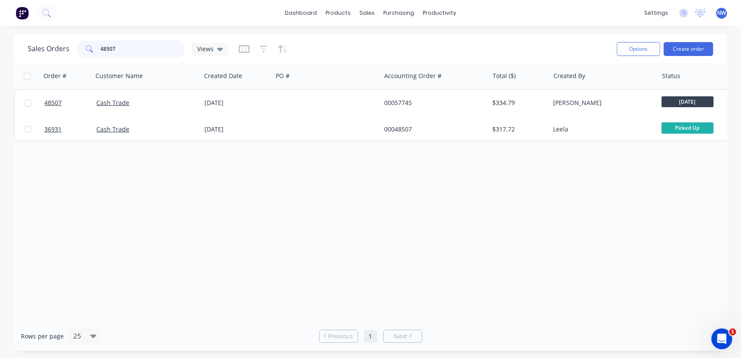
drag, startPoint x: 129, startPoint y: 49, endPoint x: 110, endPoint y: 51, distance: 18.3
click at [110, 51] on input "48507" at bounding box center [143, 48] width 85 height 17
click at [136, 49] on input "48273" at bounding box center [143, 48] width 85 height 17
click at [130, 45] on input "48507" at bounding box center [143, 48] width 85 height 17
type input "48606"
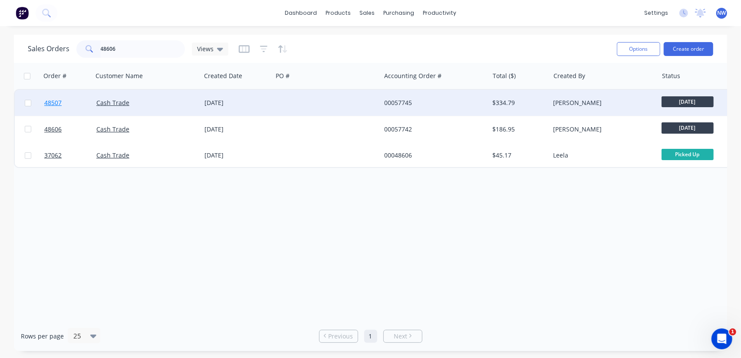
click at [92, 108] on link "48507" at bounding box center [70, 103] width 52 height 26
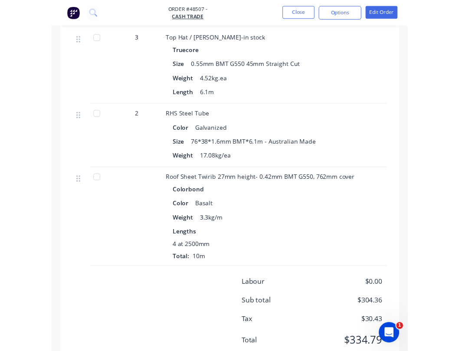
scroll to position [284, 0]
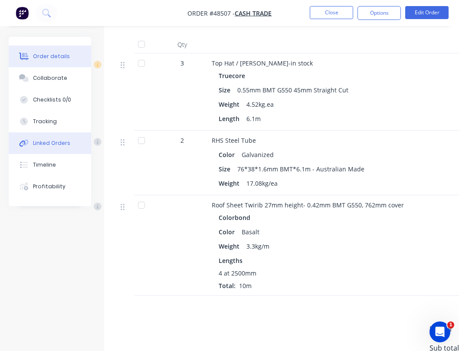
click at [69, 150] on button "Linked Orders" at bounding box center [50, 143] width 83 height 22
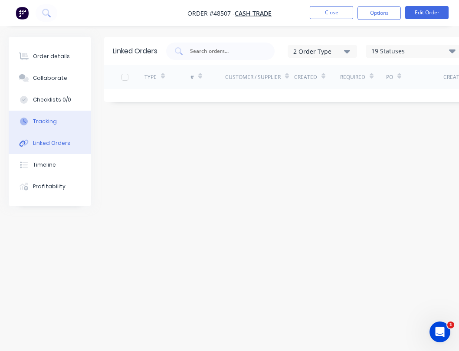
click at [68, 122] on button "Tracking" at bounding box center [50, 122] width 83 height 22
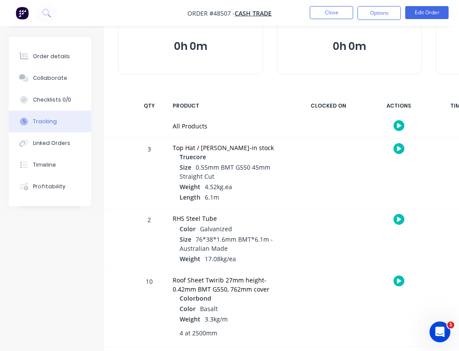
scroll to position [73, 0]
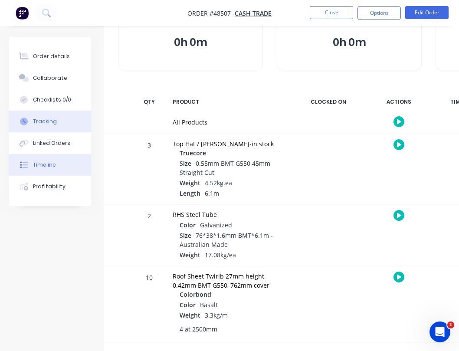
click at [57, 157] on button "Timeline" at bounding box center [50, 165] width 83 height 22
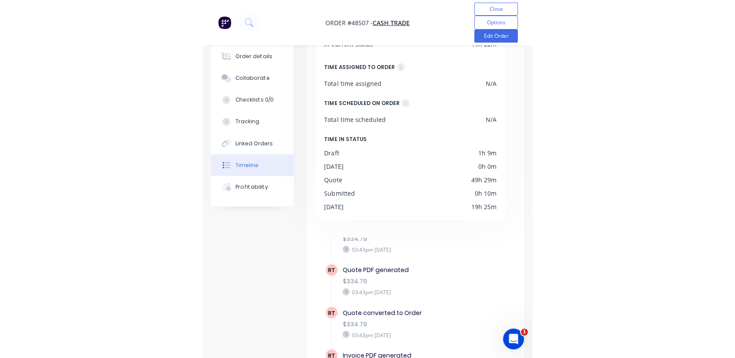
scroll to position [299, 0]
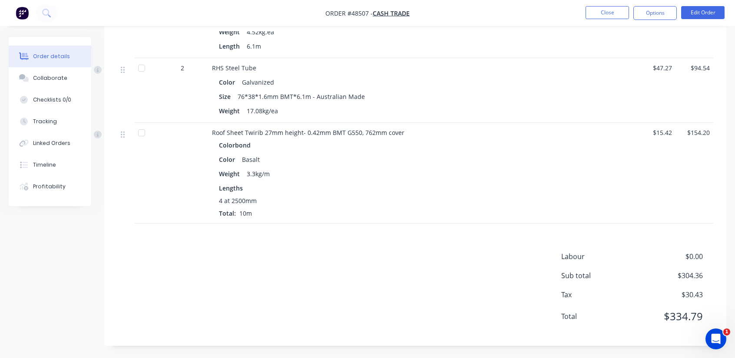
scroll to position [310, 0]
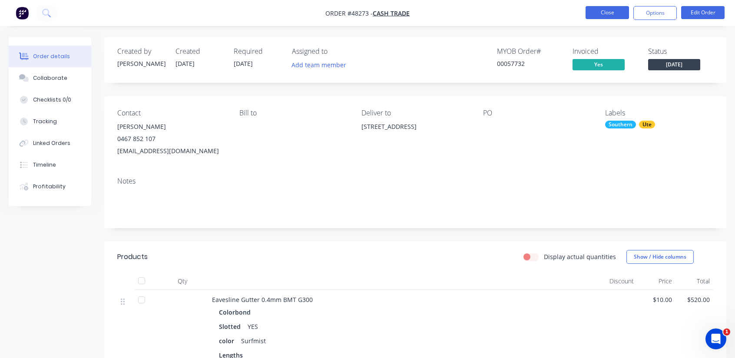
click at [607, 13] on button "Close" at bounding box center [606, 12] width 43 height 13
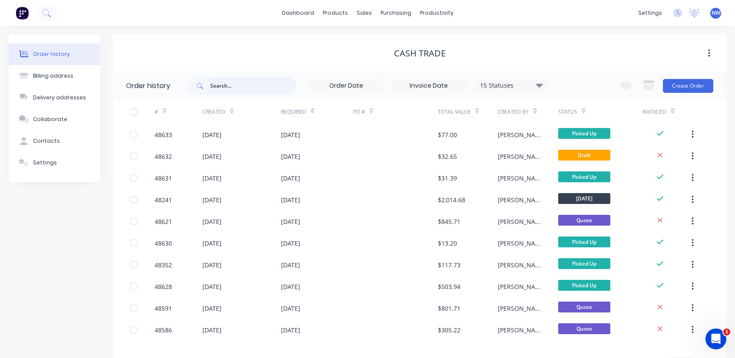
click at [271, 84] on input "text" at bounding box center [253, 85] width 86 height 17
paste input "48390"
type input "48390"
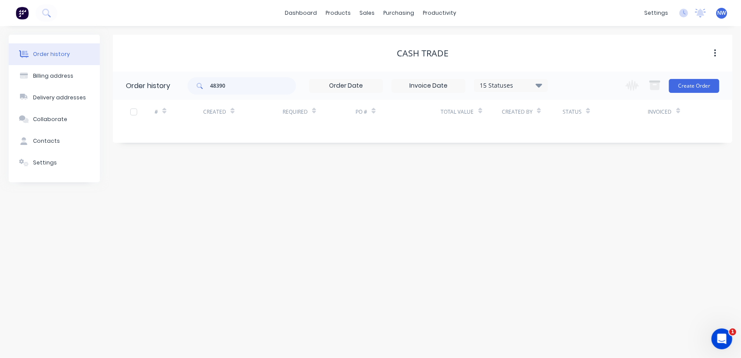
click at [53, 50] on div "Order history" at bounding box center [51, 54] width 37 height 8
click at [361, 11] on div "sales" at bounding box center [367, 13] width 24 height 13
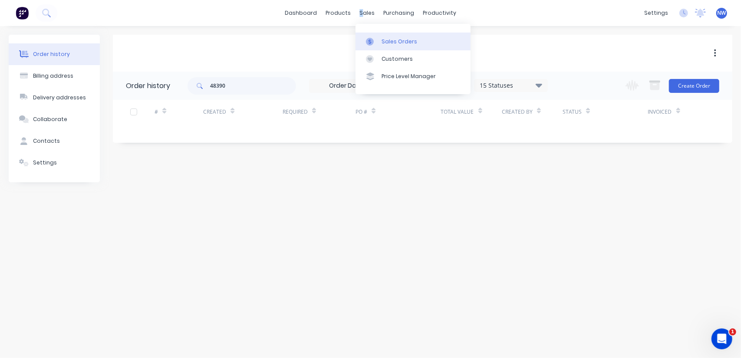
click at [406, 43] on div "Sales Orders" at bounding box center [400, 42] width 36 height 8
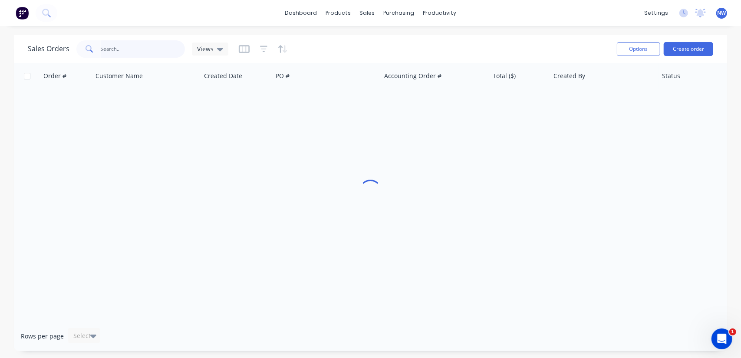
click at [119, 48] on input "text" at bounding box center [143, 48] width 85 height 17
paste input "48390"
type input "48390"
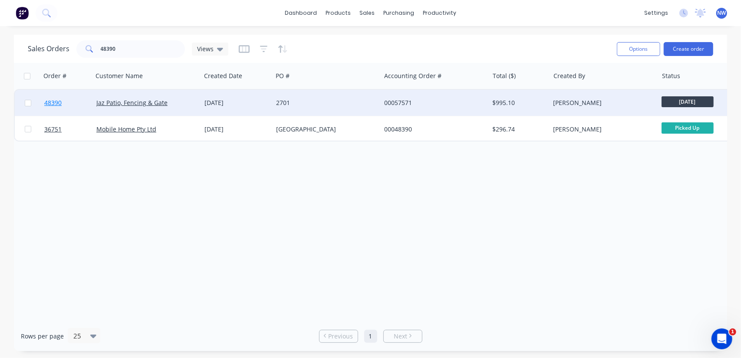
drag, startPoint x: 134, startPoint y: 102, endPoint x: 53, endPoint y: 104, distance: 80.8
click at [135, 102] on link "Jaz Patio, Fencing & Gate" at bounding box center [131, 103] width 71 height 8
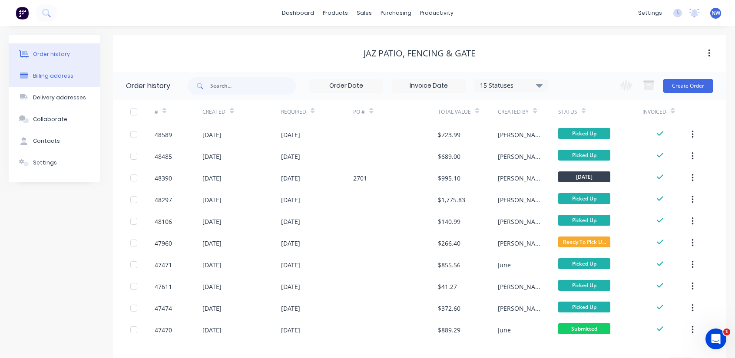
click at [52, 82] on button "Billing address" at bounding box center [54, 76] width 91 height 22
select select "AU"
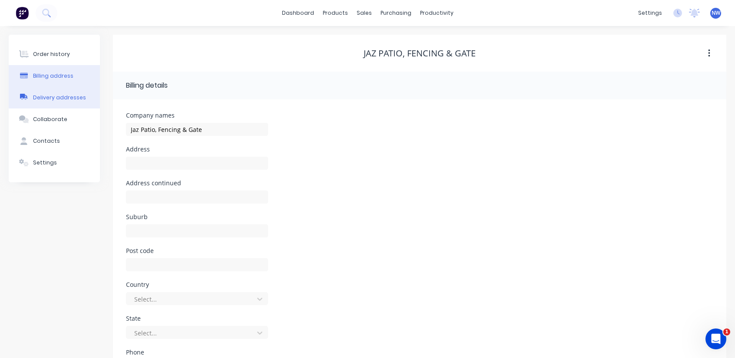
click at [59, 99] on div "Delivery addresses" at bounding box center [59, 98] width 53 height 8
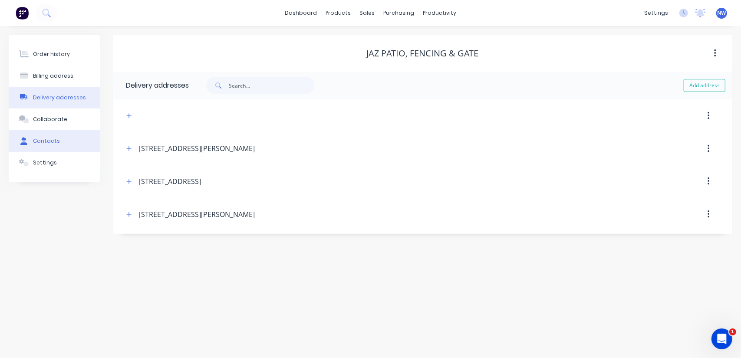
click at [52, 145] on div "Contacts" at bounding box center [46, 141] width 27 height 8
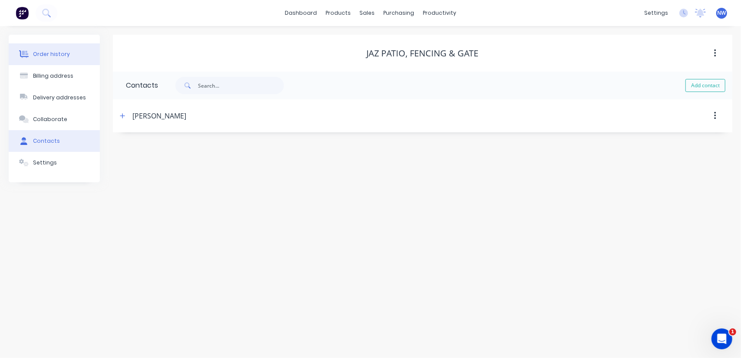
click at [53, 53] on div "Order history" at bounding box center [51, 54] width 37 height 8
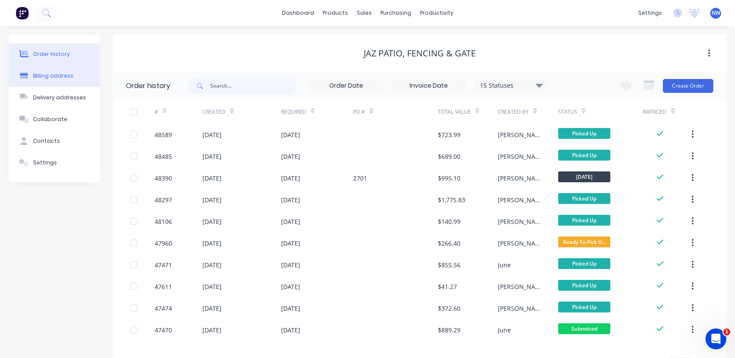
click at [55, 79] on div "Billing address" at bounding box center [53, 76] width 40 height 8
select select "AU"
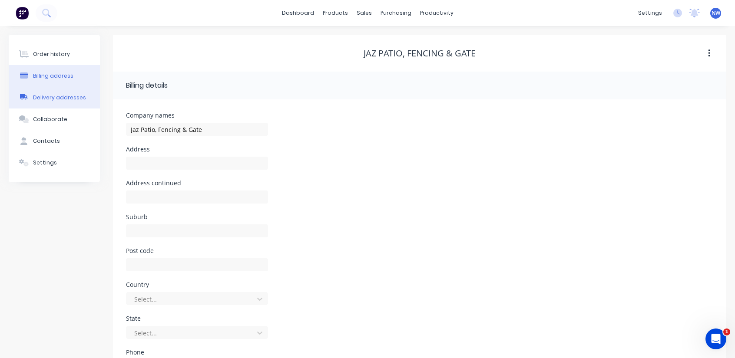
click at [46, 98] on div "Delivery addresses" at bounding box center [59, 98] width 53 height 8
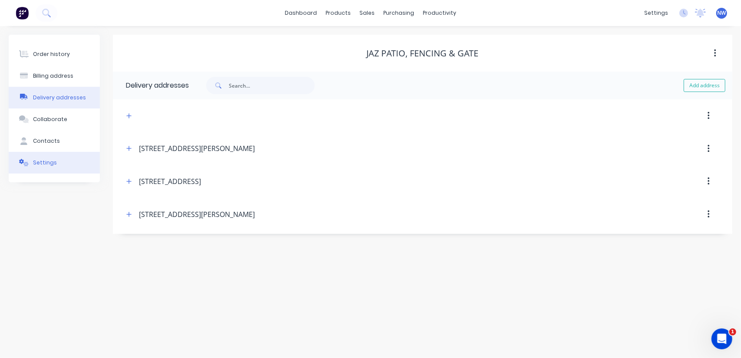
click at [49, 162] on div "Settings" at bounding box center [45, 163] width 24 height 8
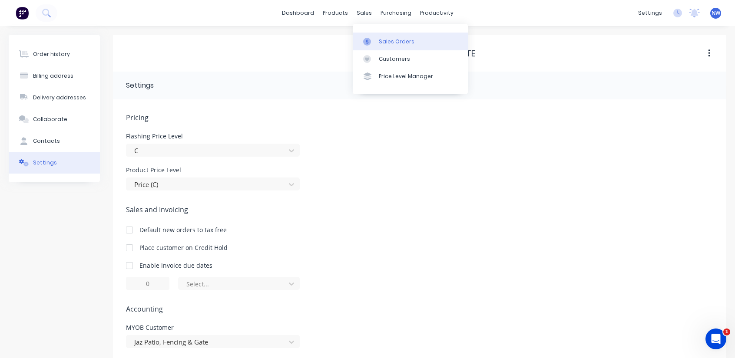
click at [378, 41] on link "Sales Orders" at bounding box center [410, 41] width 115 height 17
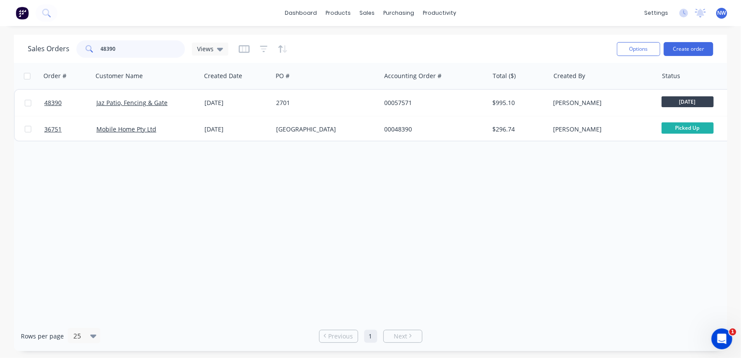
drag, startPoint x: 151, startPoint y: 50, endPoint x: 62, endPoint y: 61, distance: 89.7
click at [62, 61] on div "Sales Orders 48390 Views Options Create order" at bounding box center [370, 49] width 713 height 28
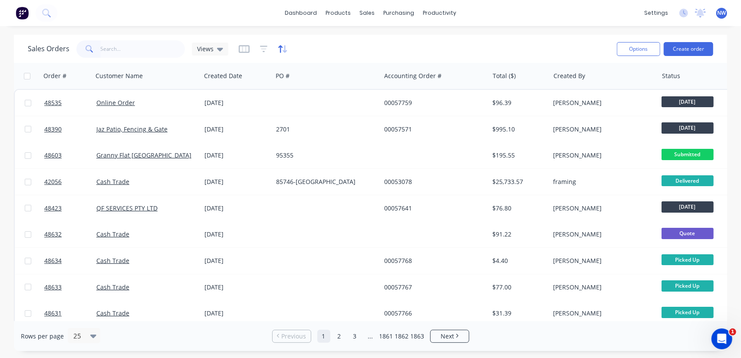
click at [281, 49] on icon "button" at bounding box center [283, 49] width 10 height 9
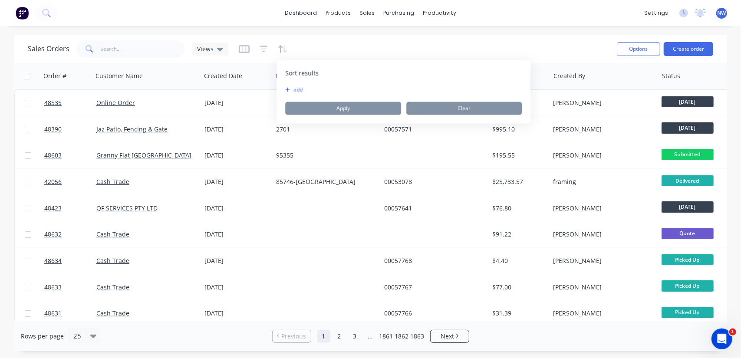
click at [288, 90] on icon "button" at bounding box center [288, 90] width 4 height 4
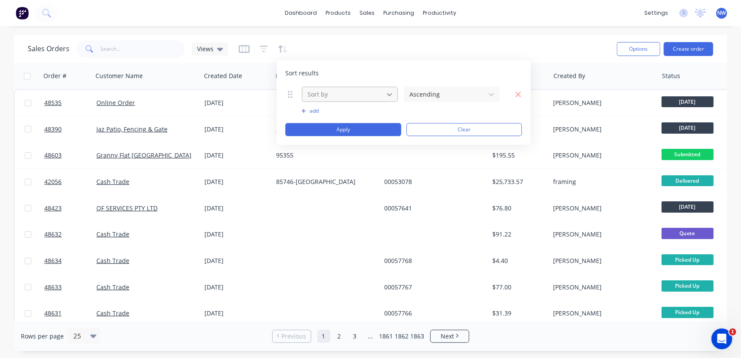
click at [392, 96] on icon at bounding box center [389, 94] width 9 height 9
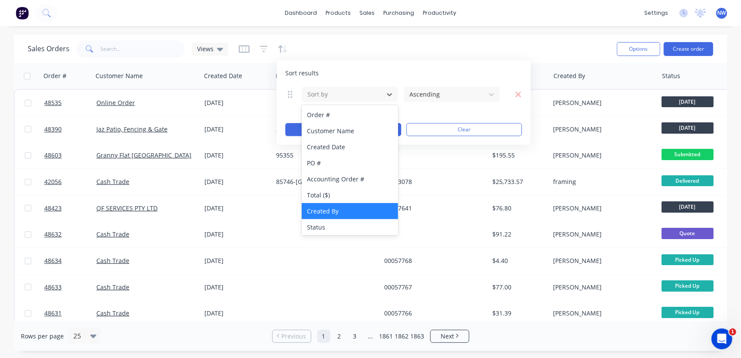
click at [330, 210] on div "Created By" at bounding box center [350, 211] width 96 height 16
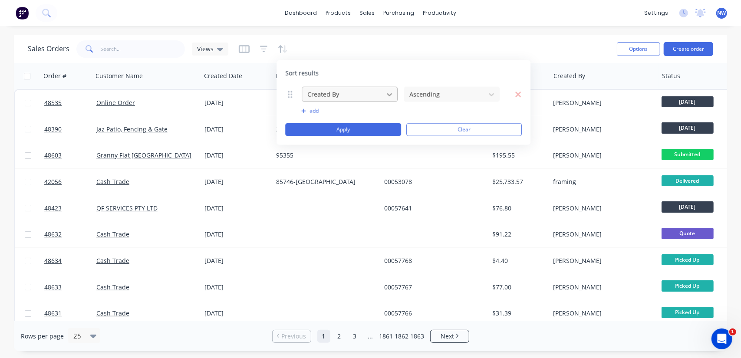
click at [389, 92] on icon at bounding box center [389, 94] width 9 height 9
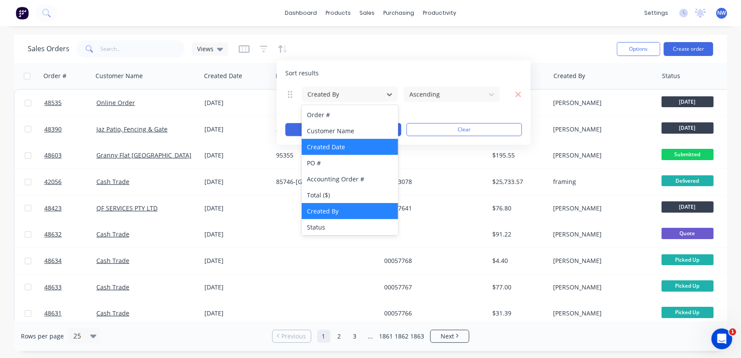
click at [327, 144] on div "Created Date" at bounding box center [350, 147] width 96 height 16
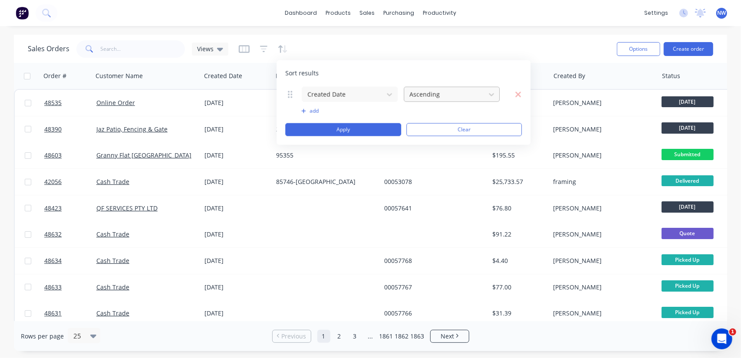
click at [478, 92] on div at bounding box center [445, 94] width 73 height 11
click at [256, 46] on div at bounding box center [263, 49] width 49 height 14
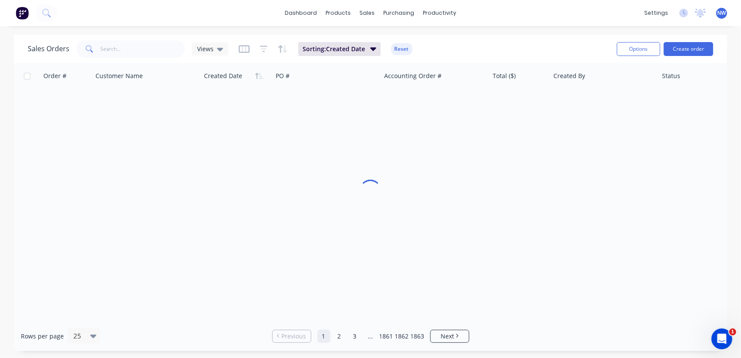
drag, startPoint x: 395, startPoint y: 46, endPoint x: 380, endPoint y: 46, distance: 15.6
click at [395, 46] on button "Reset" at bounding box center [401, 49] width 21 height 12
click at [261, 50] on icon "button" at bounding box center [264, 49] width 8 height 9
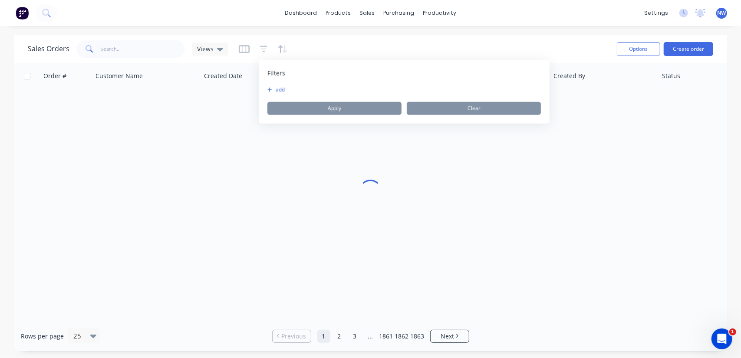
click at [273, 91] on button "add" at bounding box center [278, 89] width 22 height 7
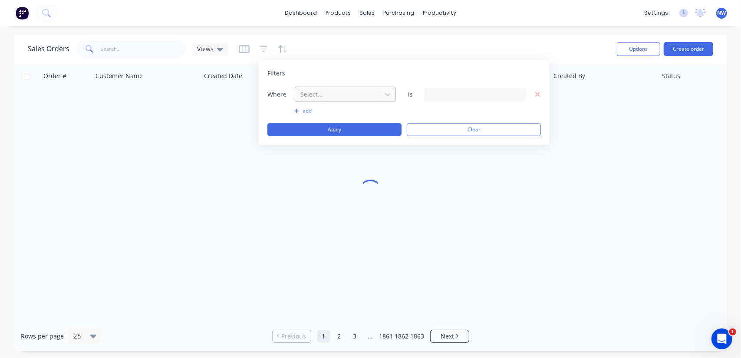
click at [373, 91] on div at bounding box center [339, 94] width 78 height 11
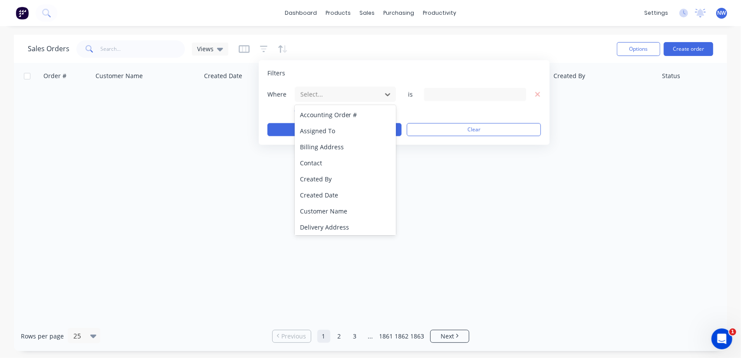
click at [325, 199] on div "Created Date" at bounding box center [346, 195] width 102 height 16
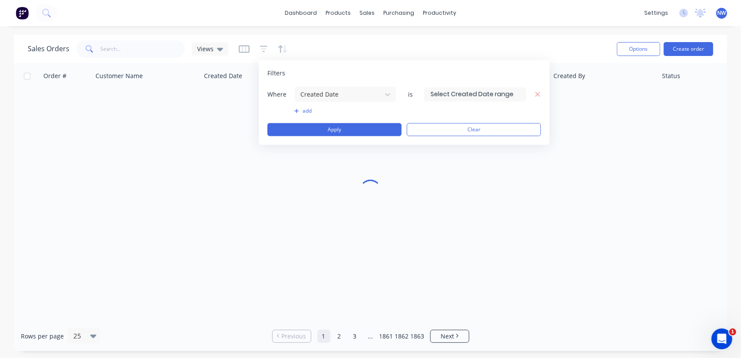
click at [506, 93] on input at bounding box center [475, 94] width 101 height 13
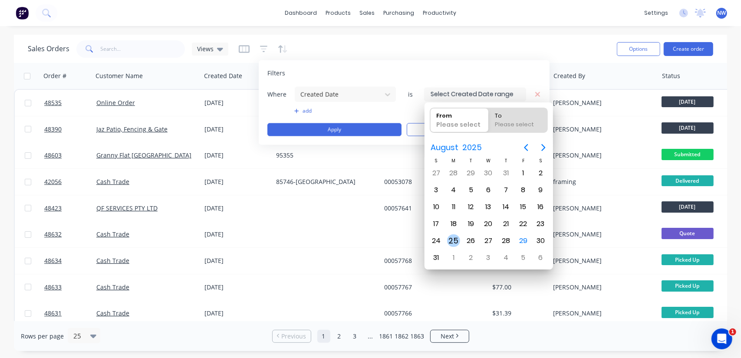
click at [450, 237] on div "25" at bounding box center [453, 240] width 13 height 13
type input "25/08/25"
radio input "false"
radio input "true"
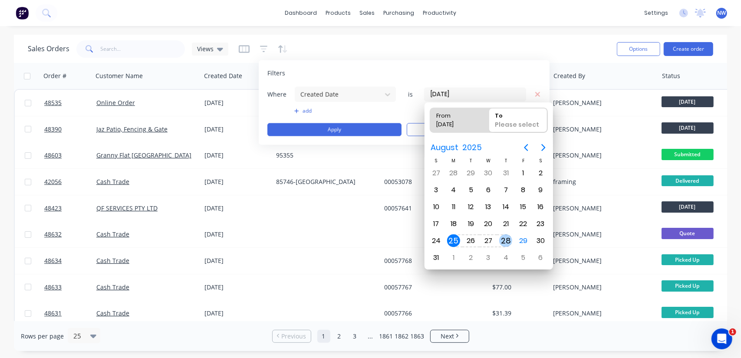
click at [505, 238] on div "28" at bounding box center [505, 240] width 13 height 13
type input "25/08/25 - 28/08/25"
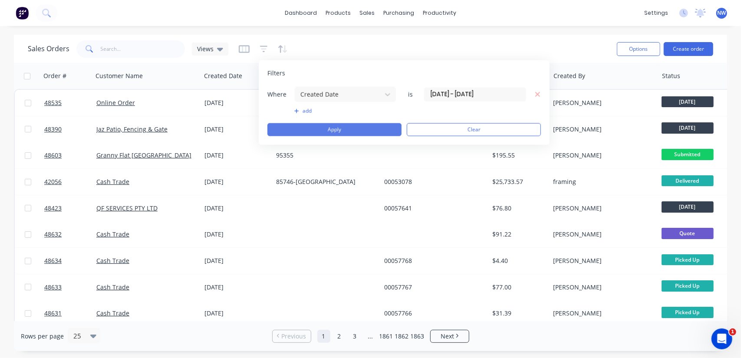
click at [334, 128] on button "Apply" at bounding box center [334, 129] width 134 height 13
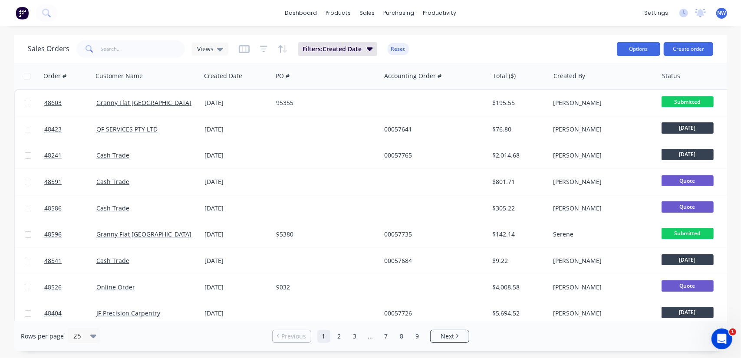
click at [625, 52] on button "Options" at bounding box center [638, 49] width 43 height 14
click at [590, 106] on div "Export" at bounding box center [613, 105] width 80 height 13
click at [135, 49] on input "text" at bounding box center [143, 48] width 85 height 17
paste input "$892.37"
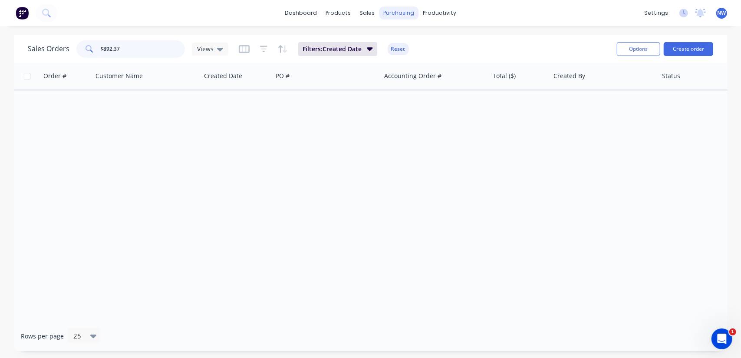
type input "$892.37"
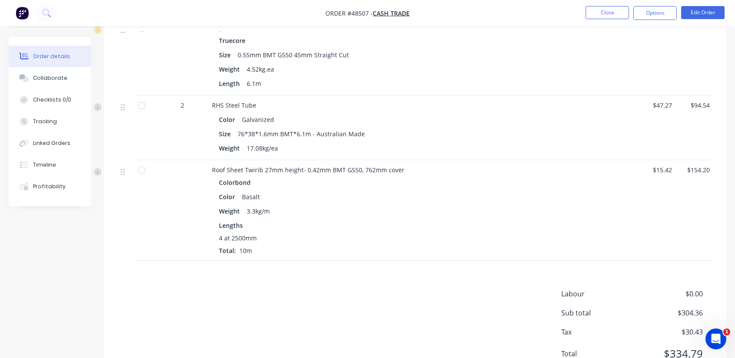
scroll to position [310, 0]
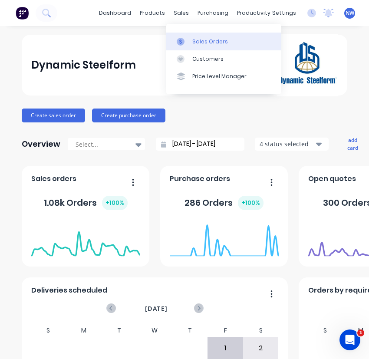
click at [201, 43] on div "Sales Orders" at bounding box center [210, 42] width 36 height 8
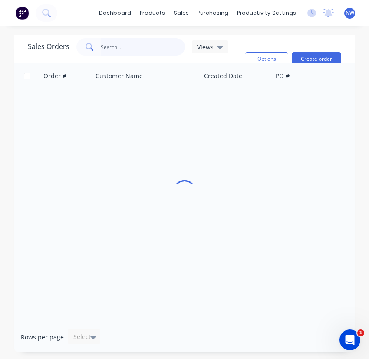
click at [133, 44] on input "text" at bounding box center [143, 46] width 85 height 17
type input "48606"
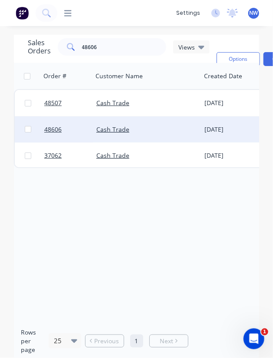
click at [128, 125] on div "Cash Trade" at bounding box center [144, 129] width 96 height 9
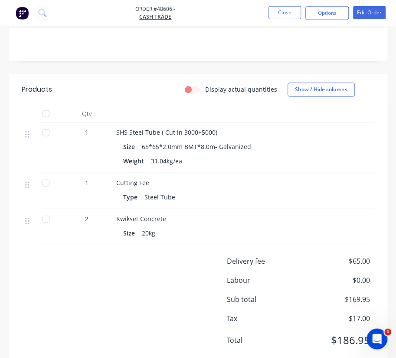
scroll to position [373, 0]
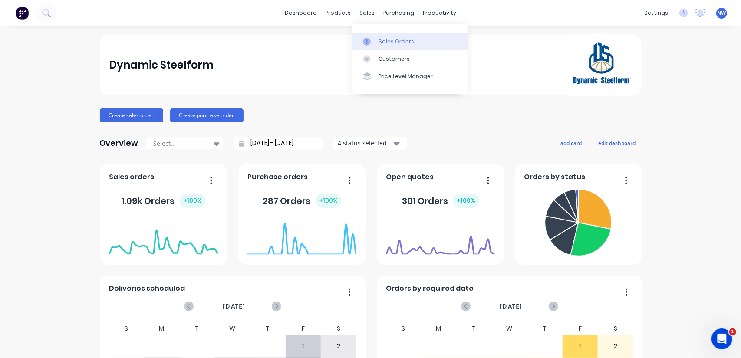
click at [390, 39] on div "Sales Orders" at bounding box center [397, 42] width 36 height 8
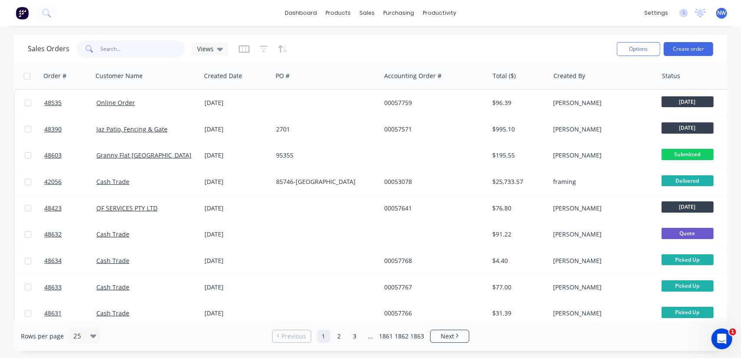
click at [118, 50] on input "text" at bounding box center [143, 48] width 85 height 17
paste input "$892.37"
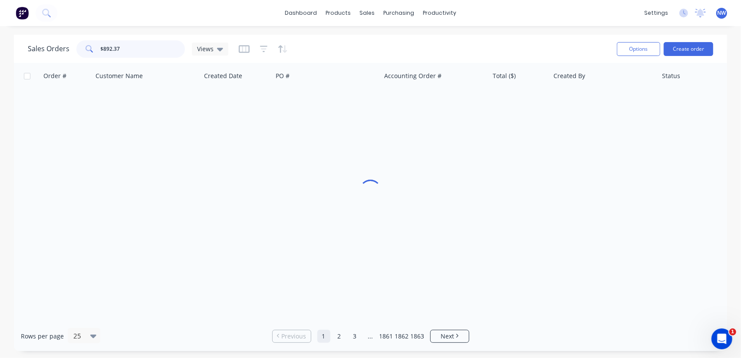
click at [103, 45] on input "$892.37" at bounding box center [143, 48] width 85 height 17
click at [129, 46] on input "892.37" at bounding box center [143, 48] width 85 height 17
type input "892"
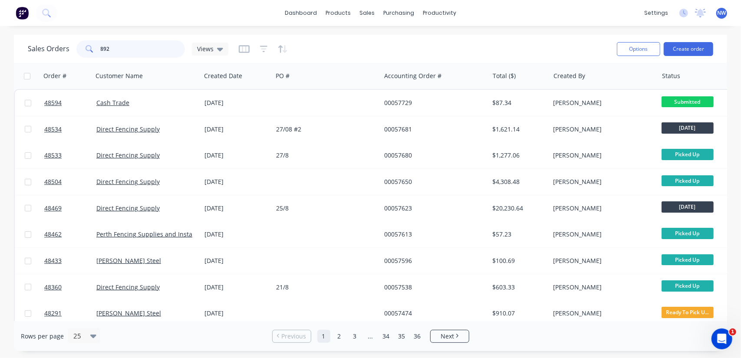
drag, startPoint x: 125, startPoint y: 48, endPoint x: 17, endPoint y: 16, distance: 112.9
click at [7, 40] on div "Sales Orders 892 Views Options Create order Order # Customer Name Created Date …" at bounding box center [370, 193] width 741 height 317
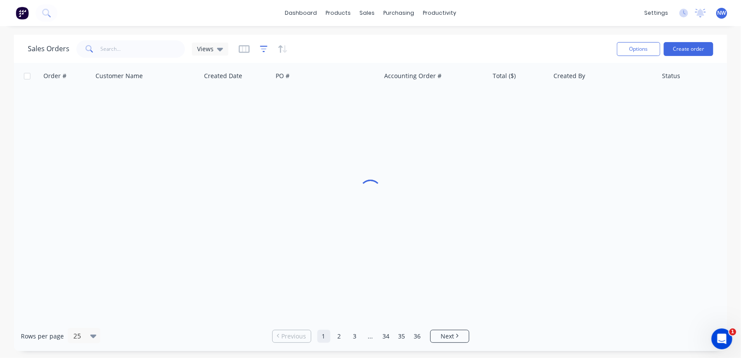
click at [265, 48] on icon "button" at bounding box center [264, 49] width 8 height 9
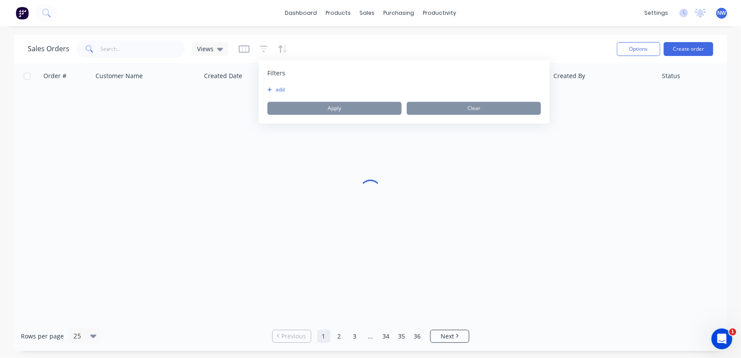
click at [266, 88] on div "Filters add Apply Clear" at bounding box center [404, 91] width 291 height 63
click at [267, 88] on icon "button" at bounding box center [269, 89] width 5 height 5
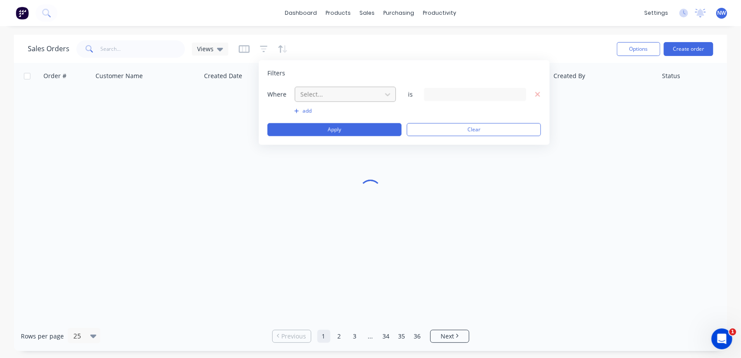
click at [369, 92] on div at bounding box center [339, 94] width 78 height 11
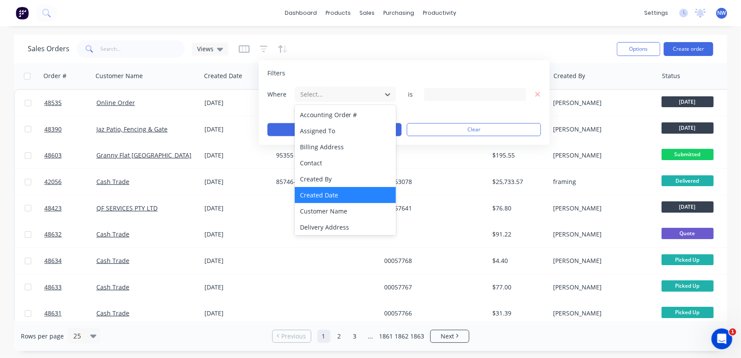
click at [328, 194] on div "Created Date" at bounding box center [346, 195] width 102 height 16
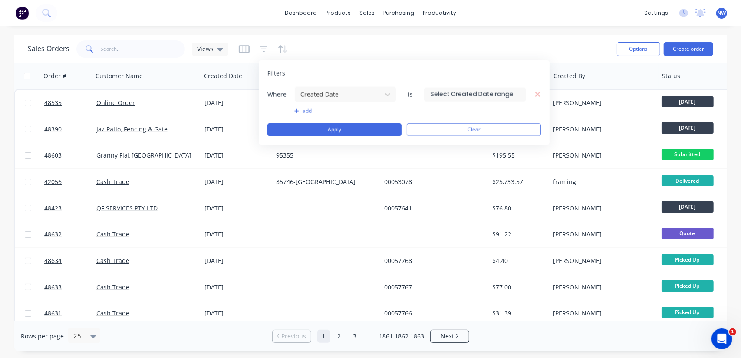
click at [470, 94] on input at bounding box center [475, 94] width 101 height 13
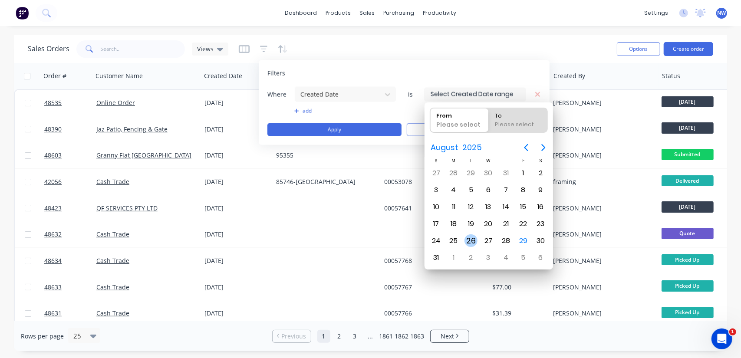
click at [475, 237] on div "26" at bounding box center [471, 240] width 13 height 13
type input "26/08/25"
radio input "false"
radio input "true"
click at [471, 240] on div "26" at bounding box center [471, 240] width 13 height 13
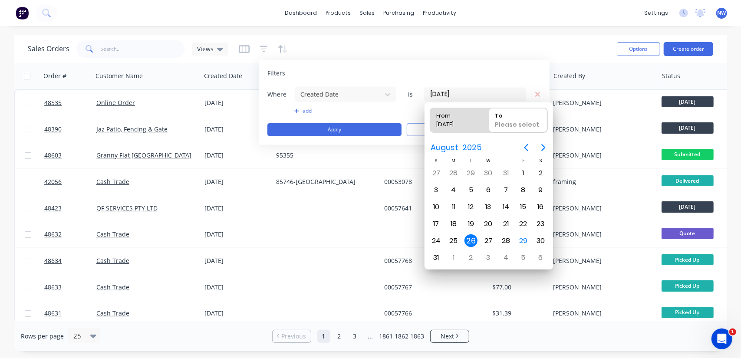
type input "26/08/25 - 26/08/25"
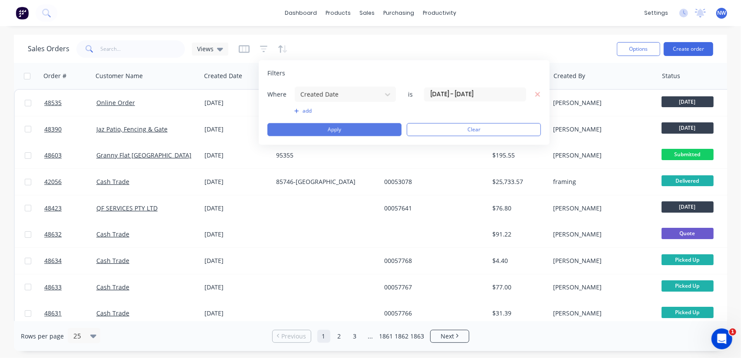
click at [332, 128] on button "Apply" at bounding box center [334, 129] width 134 height 13
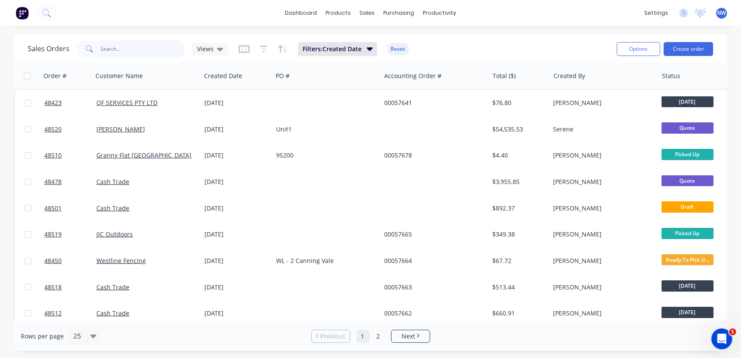
click at [123, 46] on input "text" at bounding box center [143, 48] width 85 height 17
paste input "00057742"
type input "00057742"
